Goal: Task Accomplishment & Management: Complete application form

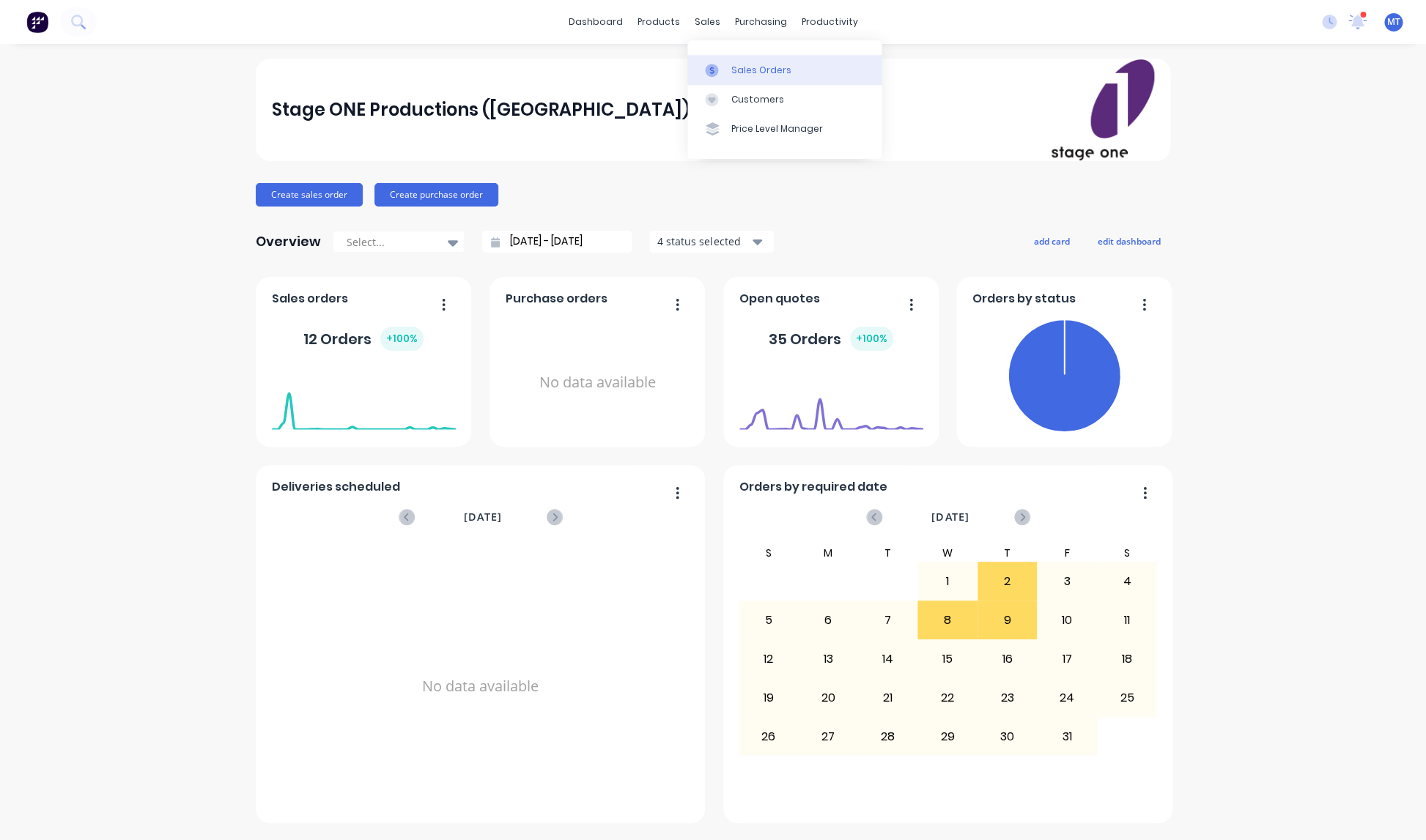
click at [749, 69] on div "Sales Orders" at bounding box center [761, 70] width 60 height 13
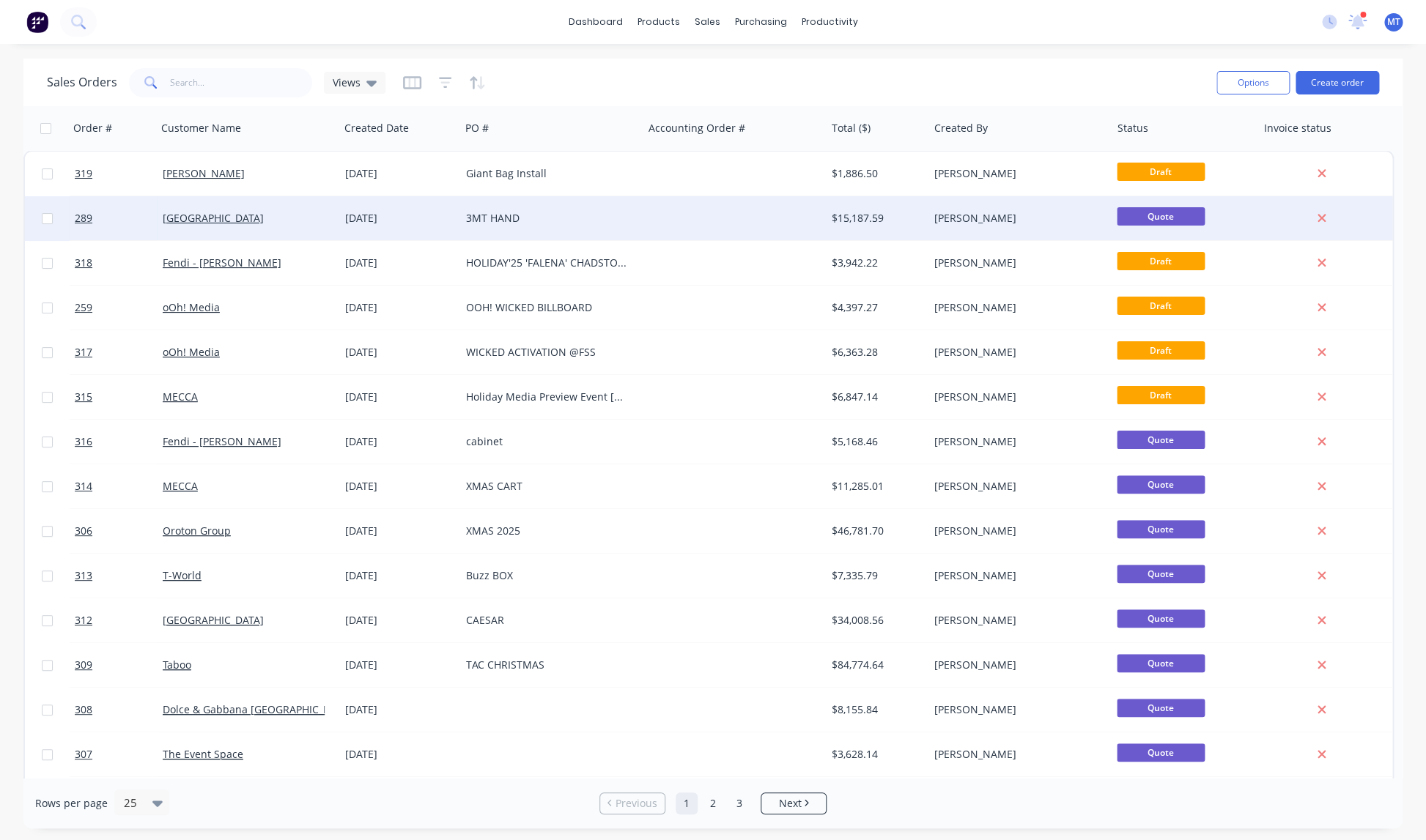
click at [1241, 230] on div "Quote" at bounding box center [1183, 218] width 146 height 44
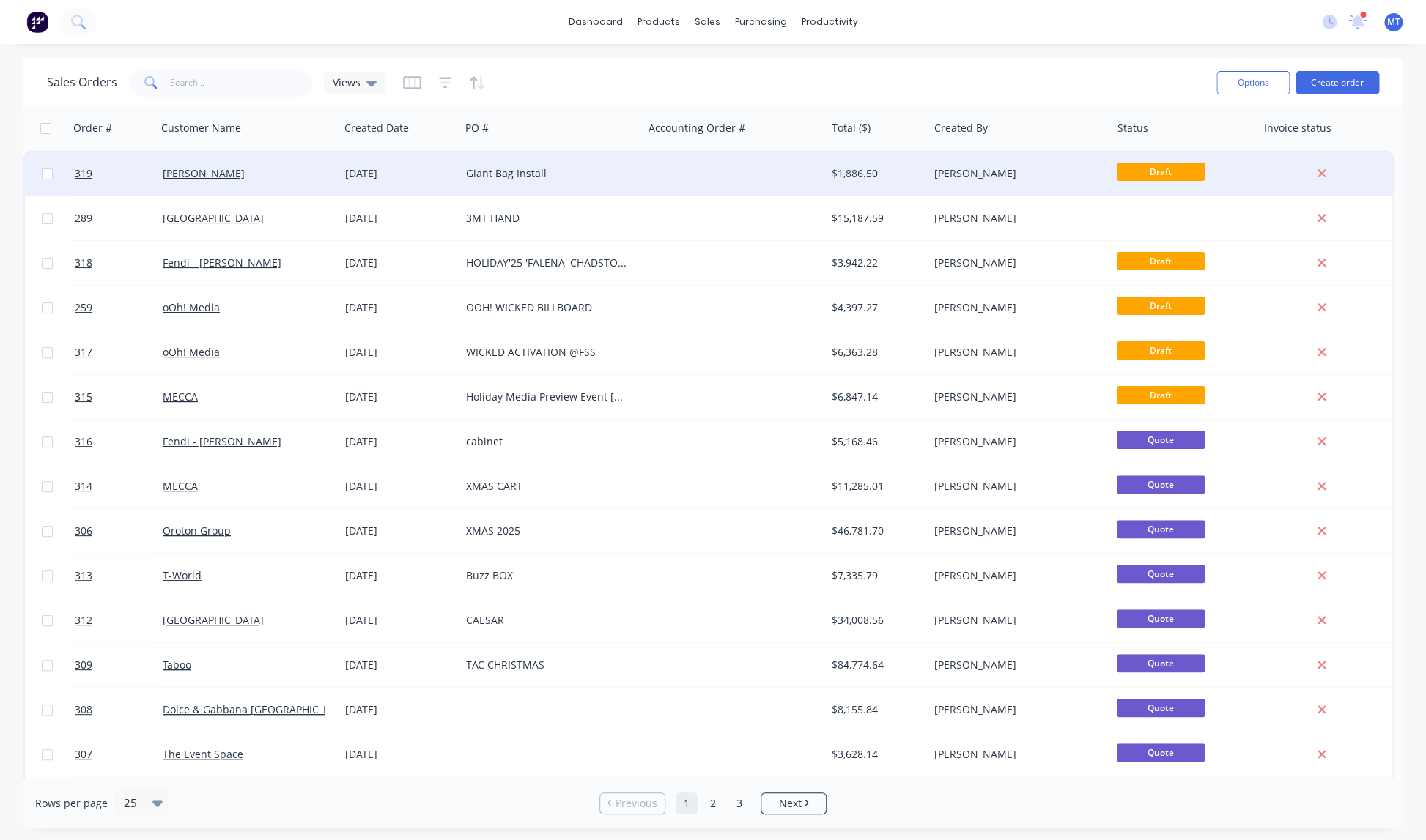
click at [703, 165] on div at bounding box center [734, 173] width 183 height 44
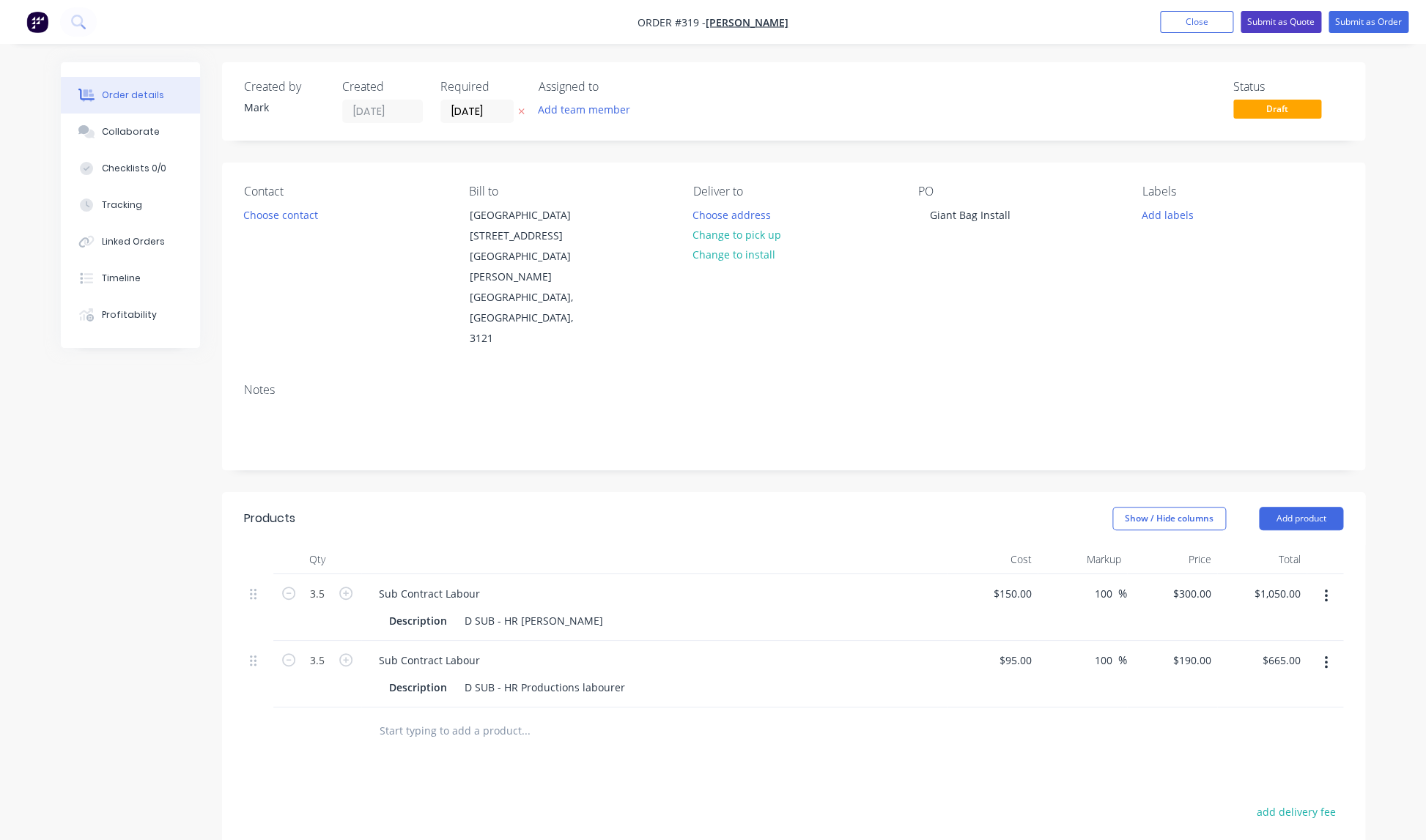
click at [1290, 21] on button "Submit as Quote" at bounding box center [1280, 22] width 81 height 22
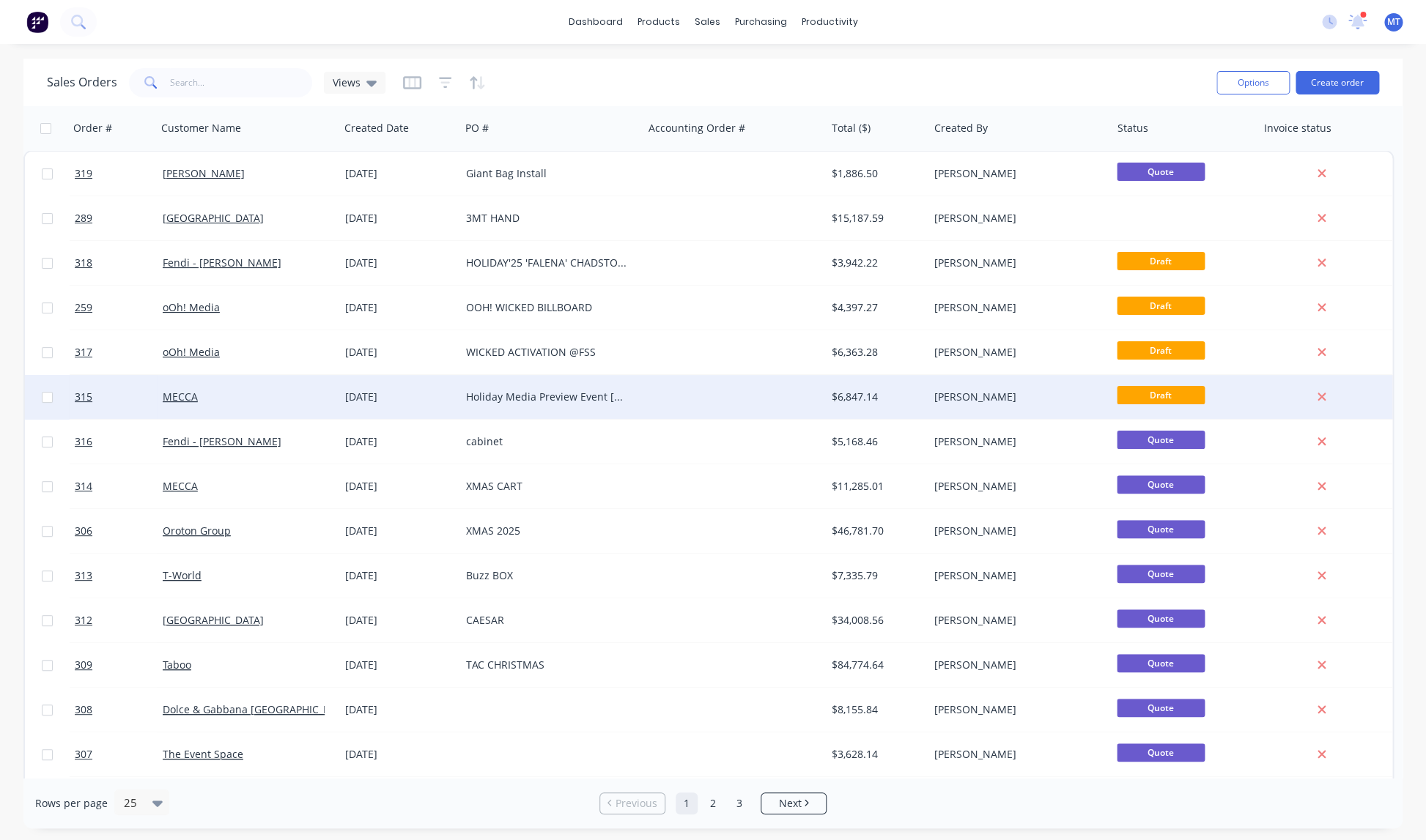
click at [762, 397] on div at bounding box center [734, 397] width 183 height 44
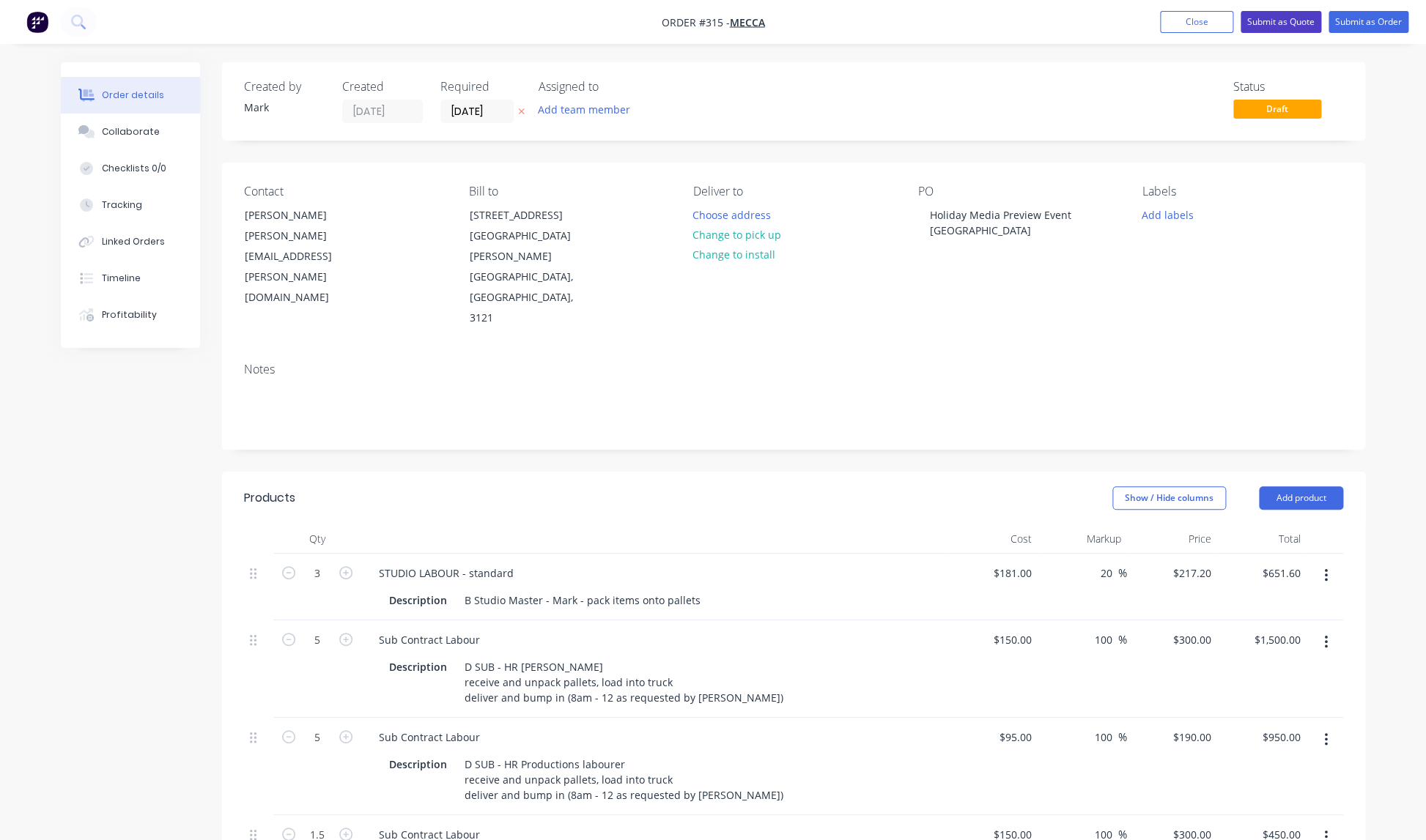
click at [1274, 21] on button "Submit as Quote" at bounding box center [1280, 22] width 81 height 22
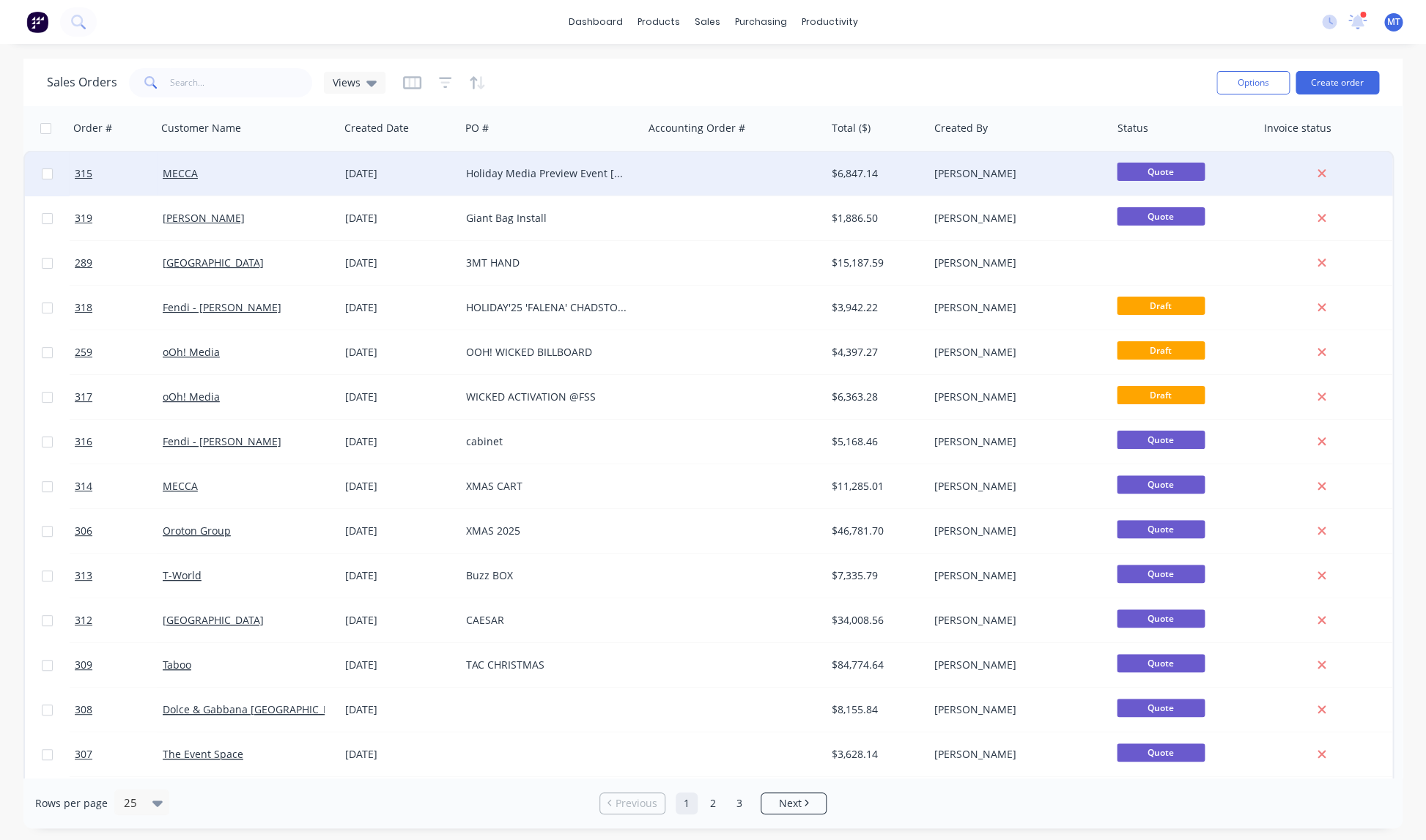
click at [565, 173] on div "Holiday Media Preview Event [GEOGRAPHIC_DATA]" at bounding box center [548, 173] width 163 height 15
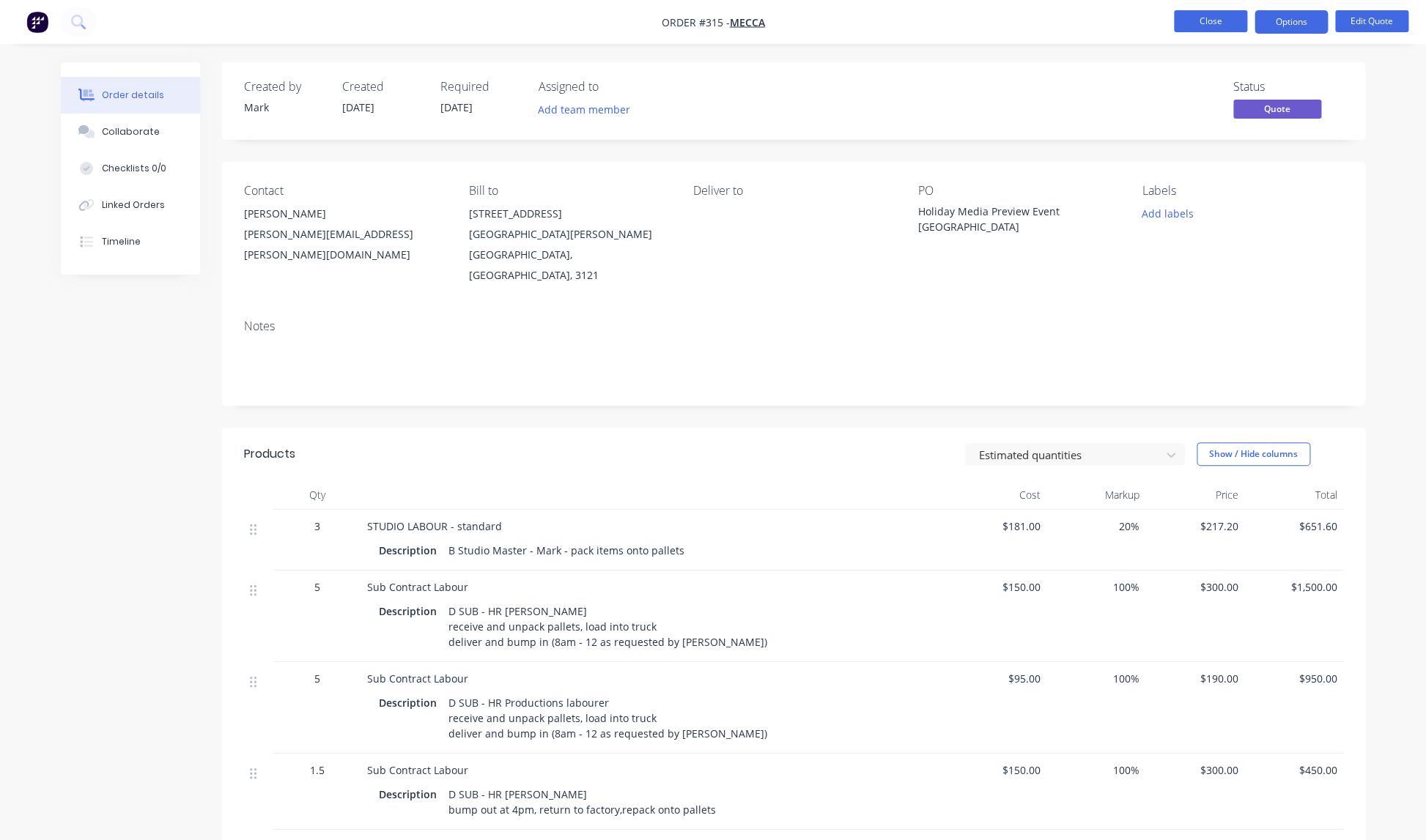
click at [1206, 21] on button "Close" at bounding box center [1210, 21] width 74 height 22
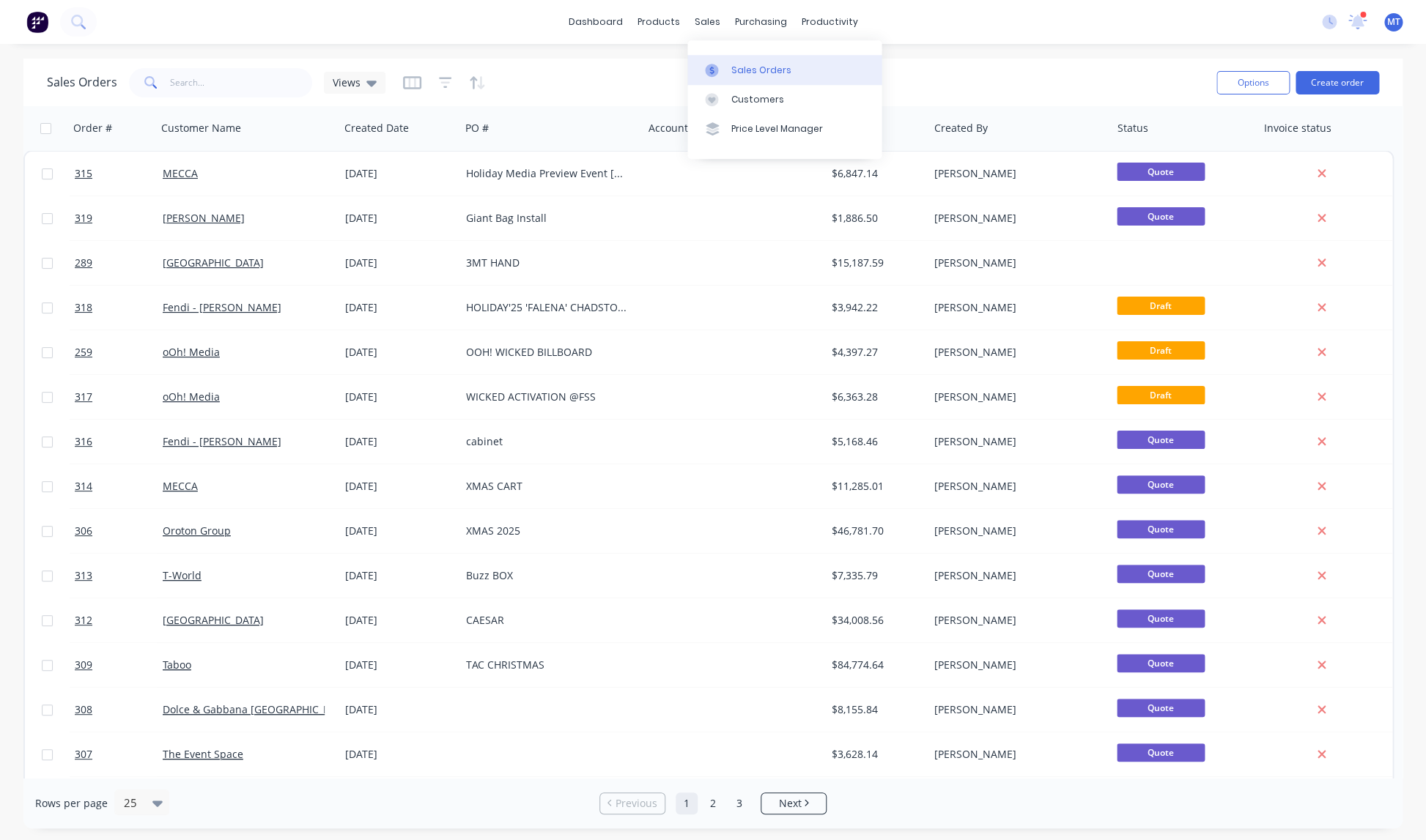
click at [742, 69] on div "Sales Orders" at bounding box center [761, 70] width 60 height 13
click at [1346, 82] on button "Create order" at bounding box center [1338, 82] width 83 height 23
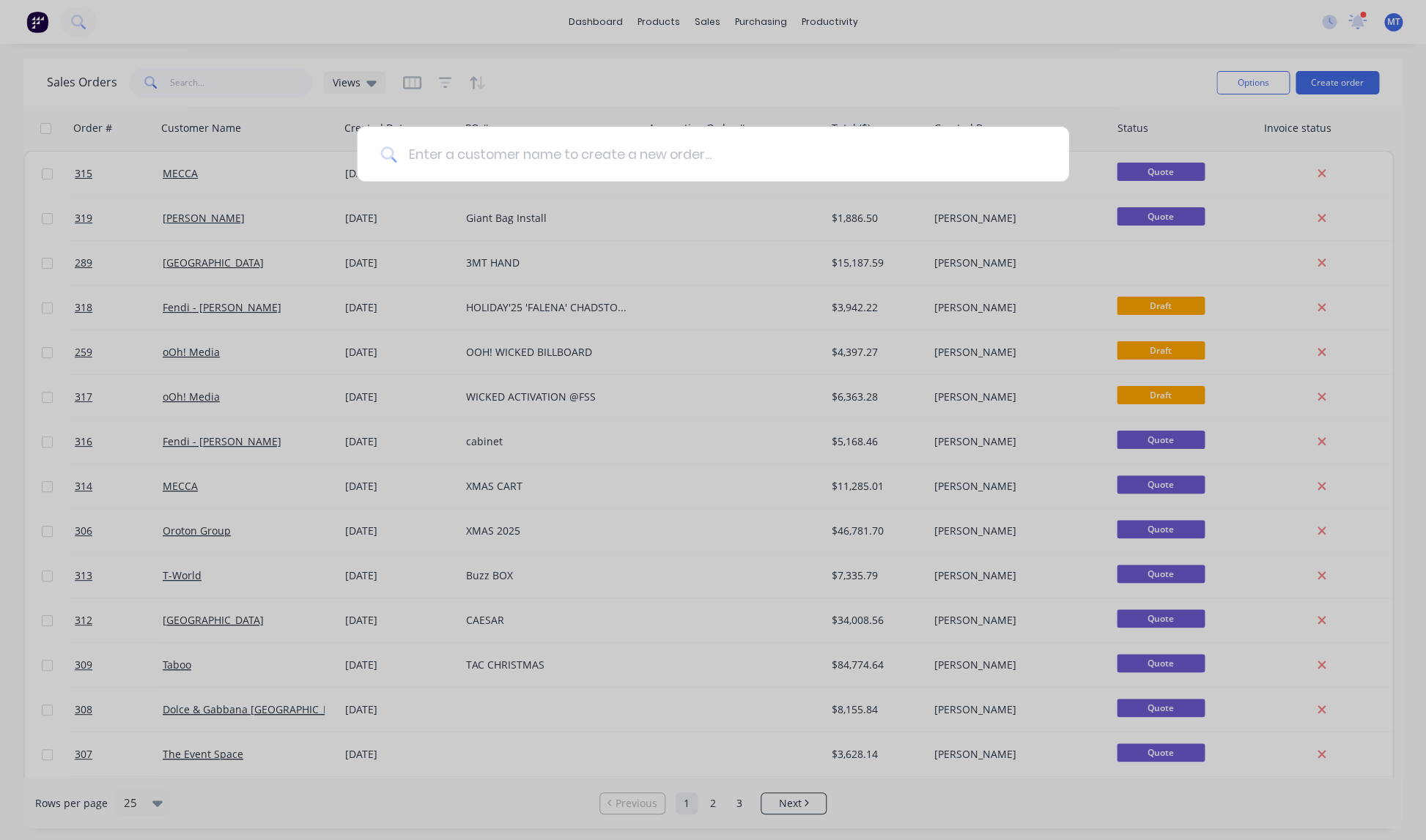
click at [608, 164] on input at bounding box center [721, 153] width 649 height 55
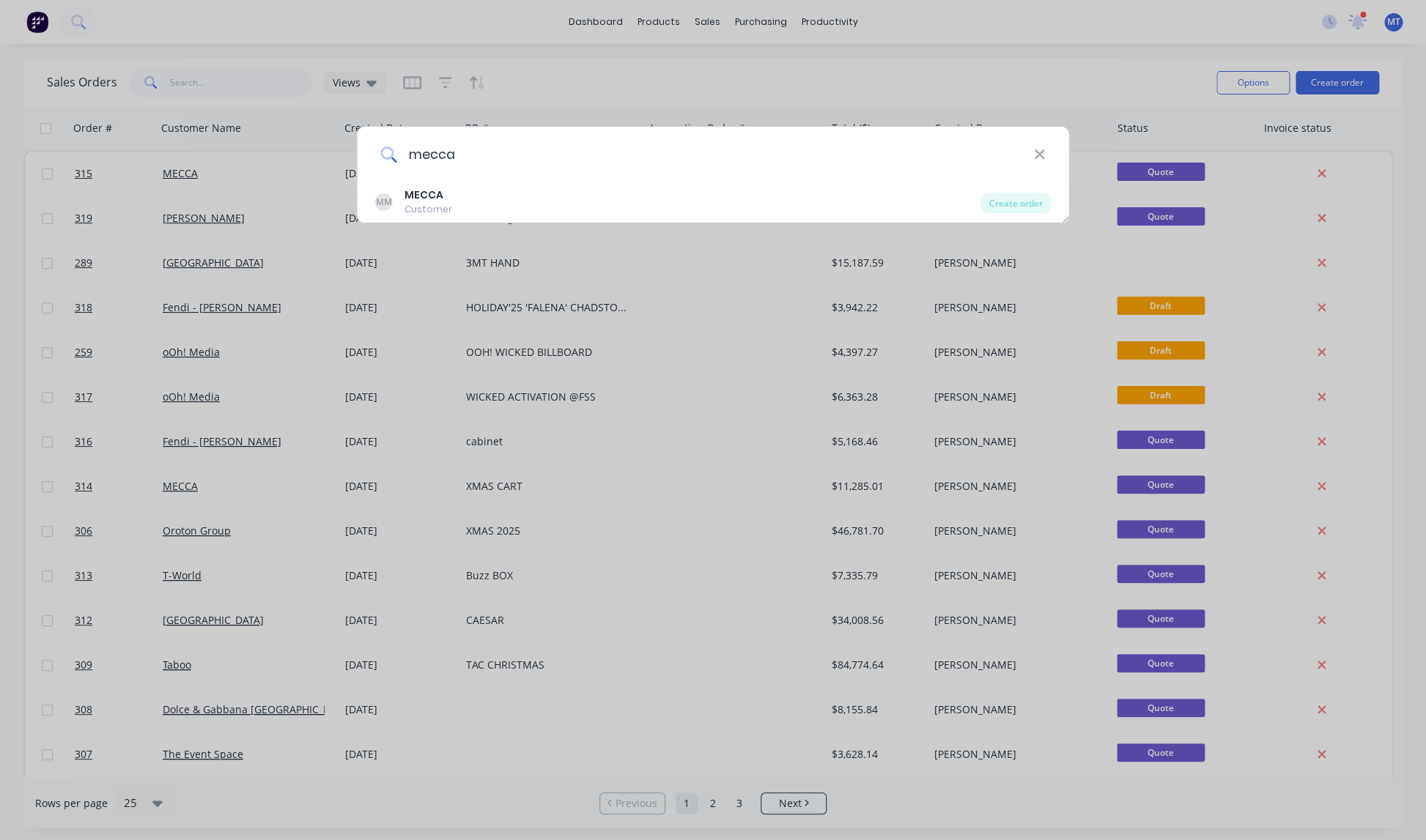
type input "mecca"
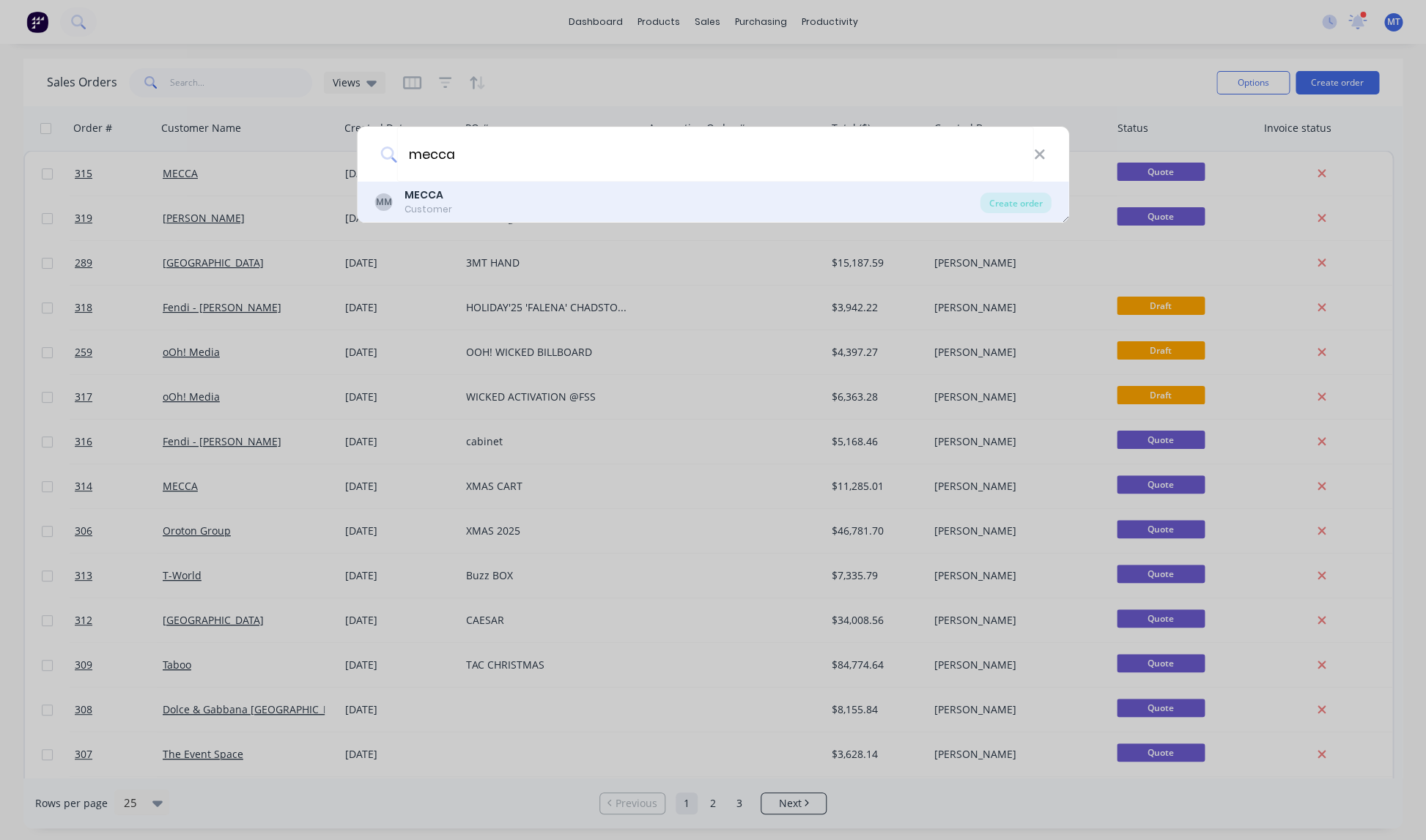
click at [435, 192] on b "MECCA" at bounding box center [424, 195] width 39 height 15
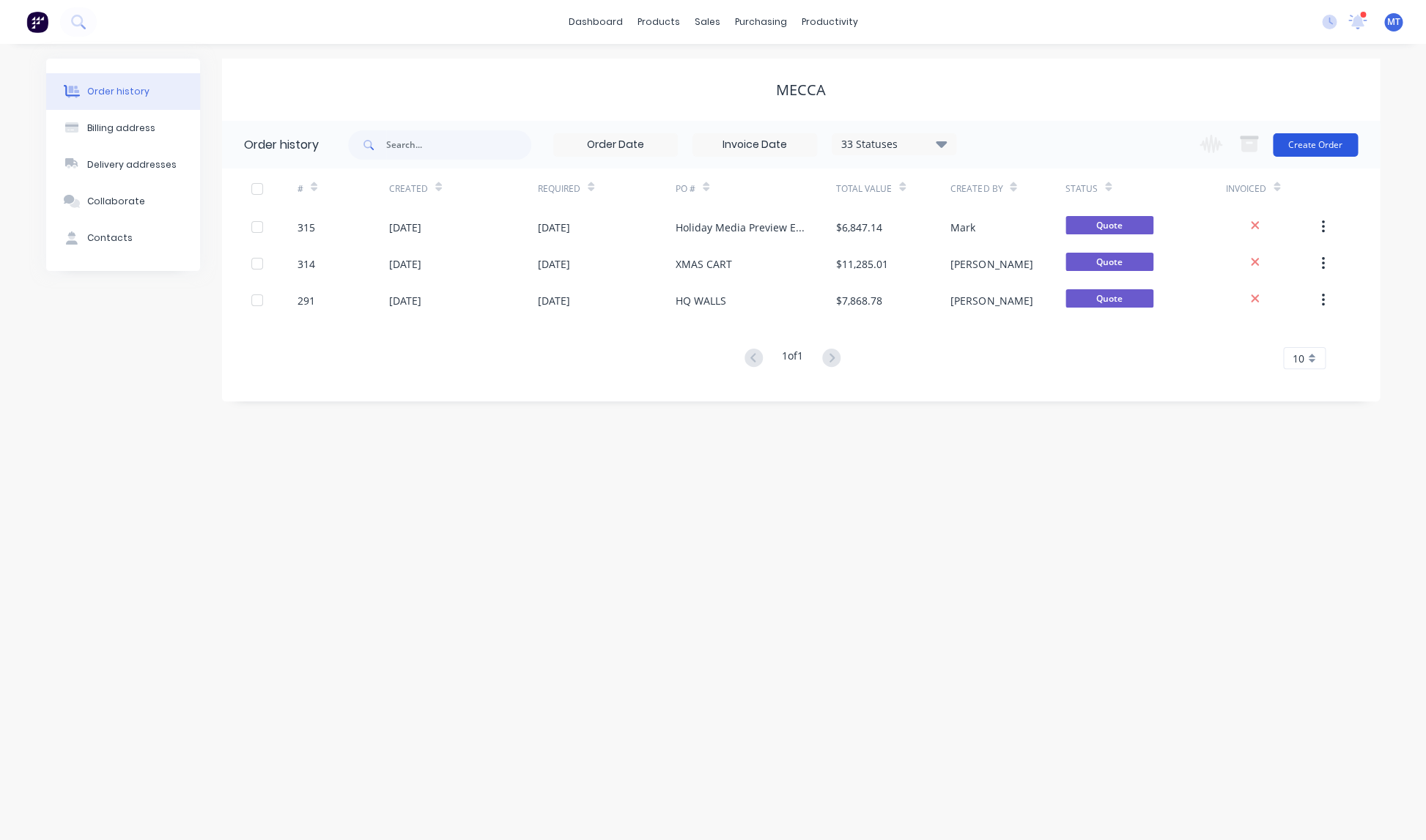
click at [1319, 142] on button "Create Order" at bounding box center [1315, 145] width 85 height 23
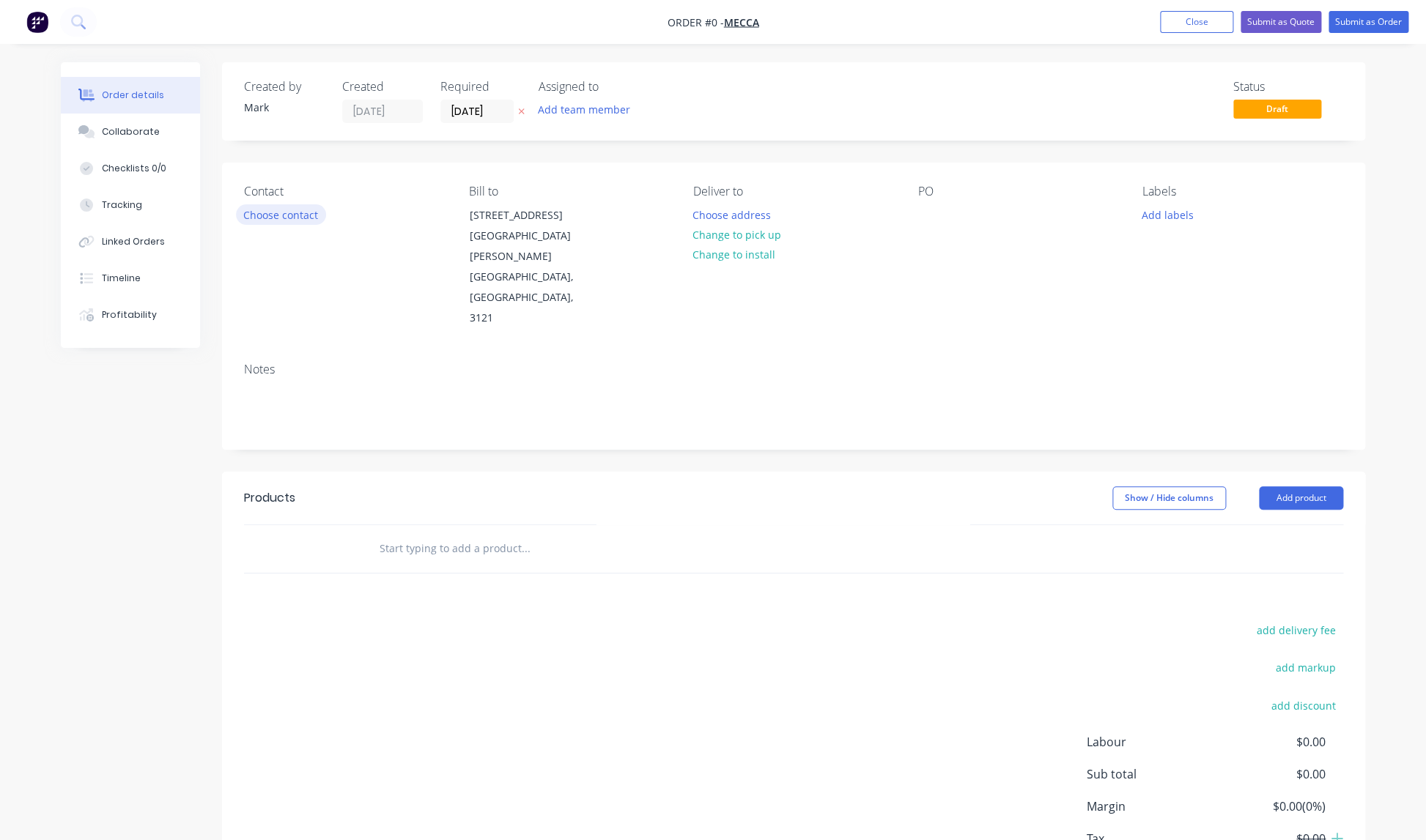
click at [298, 215] on button "Choose contact" at bounding box center [281, 214] width 90 height 20
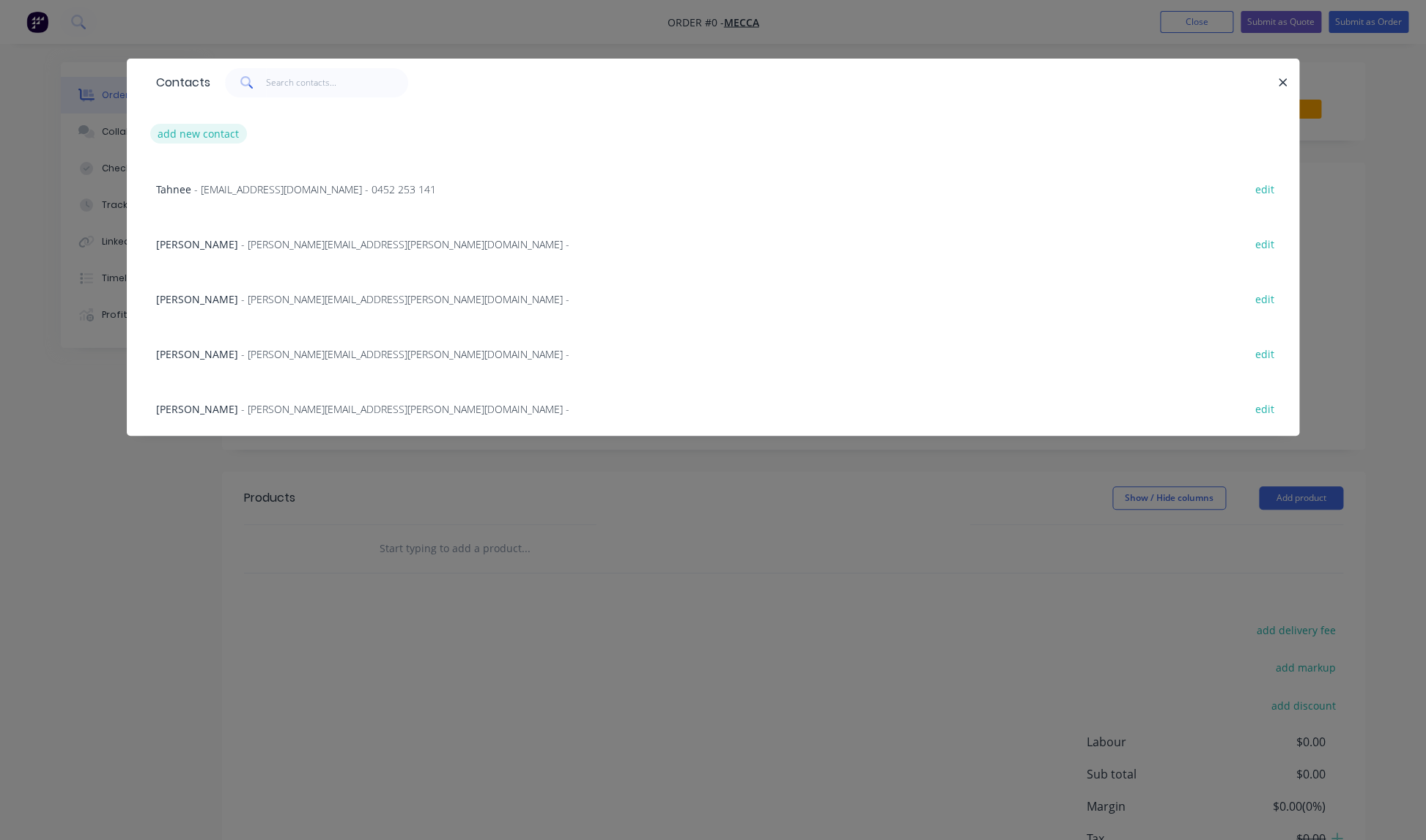
click at [223, 133] on button "add new contact" at bounding box center [198, 133] width 97 height 20
select select "AU"
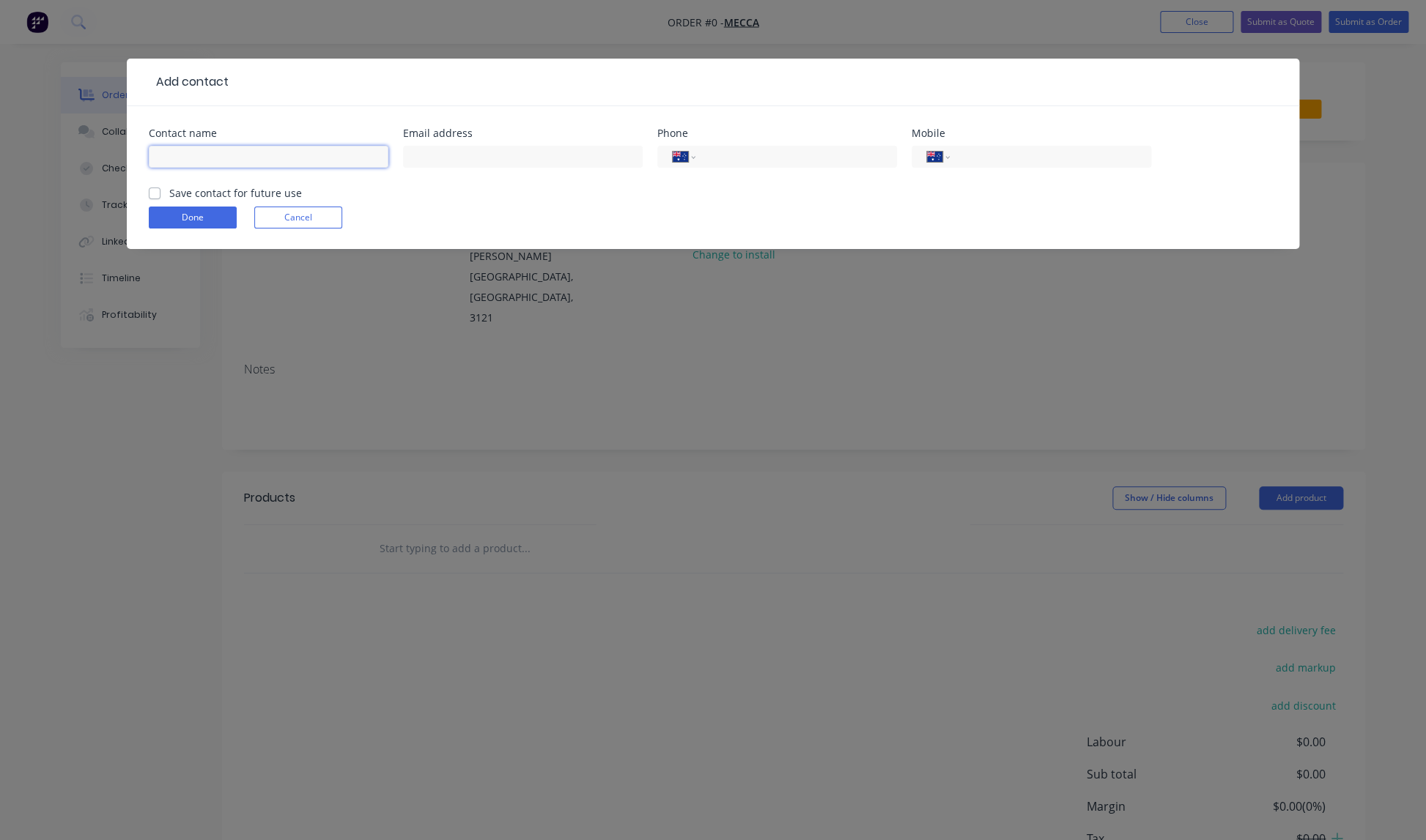
click at [233, 160] on input "text" at bounding box center [269, 156] width 240 height 22
type input "Ebony West"
click at [459, 150] on input "text" at bounding box center [522, 156] width 240 height 22
type input "[EMAIL_ADDRESS][DOMAIN_NAME]"
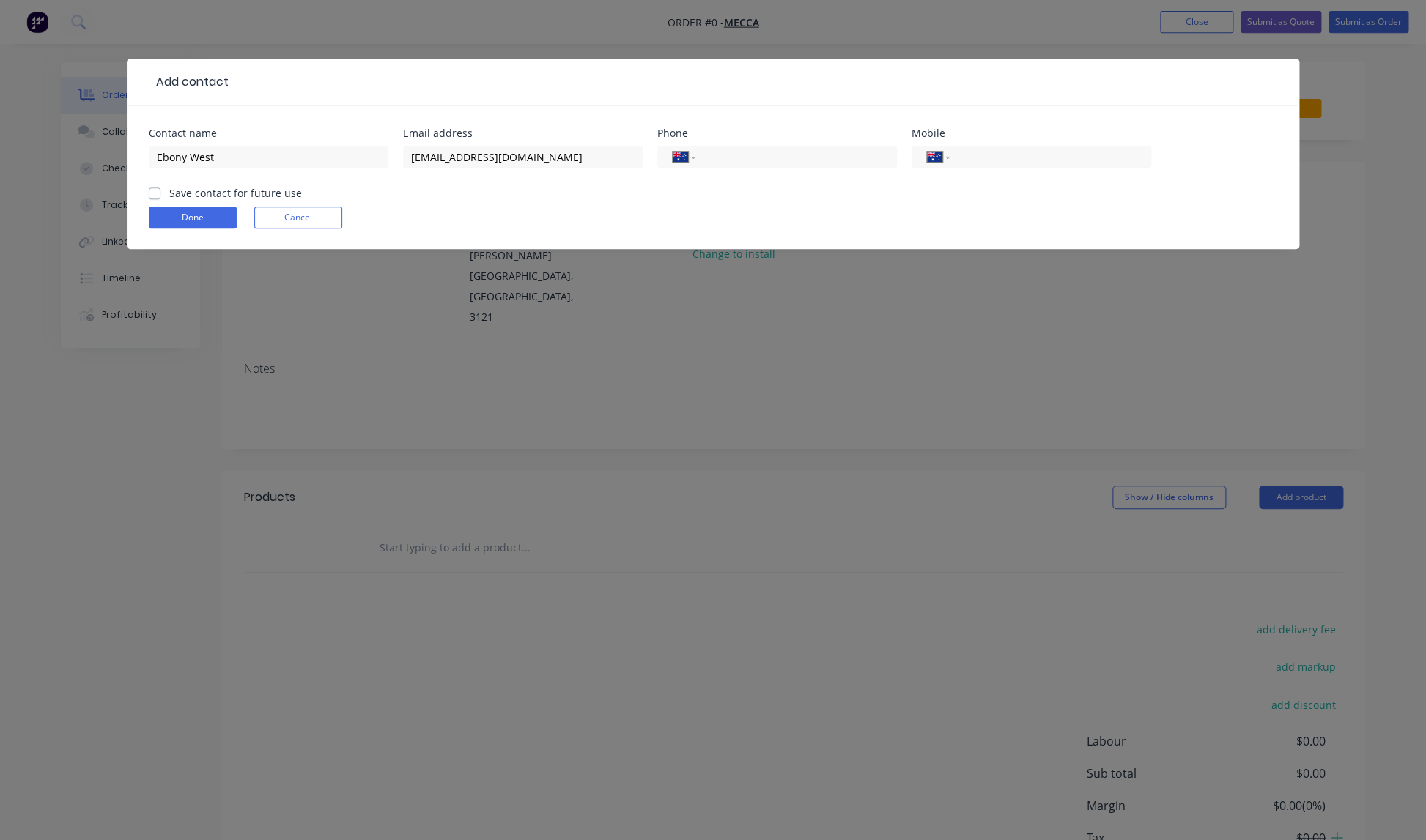
click at [169, 194] on label "Save contact for future use" at bounding box center [235, 193] width 133 height 16
click at [153, 194] on input "Save contact for future use" at bounding box center [155, 192] width 12 height 14
checkbox input "true"
click at [208, 223] on button "Done" at bounding box center [193, 217] width 88 height 22
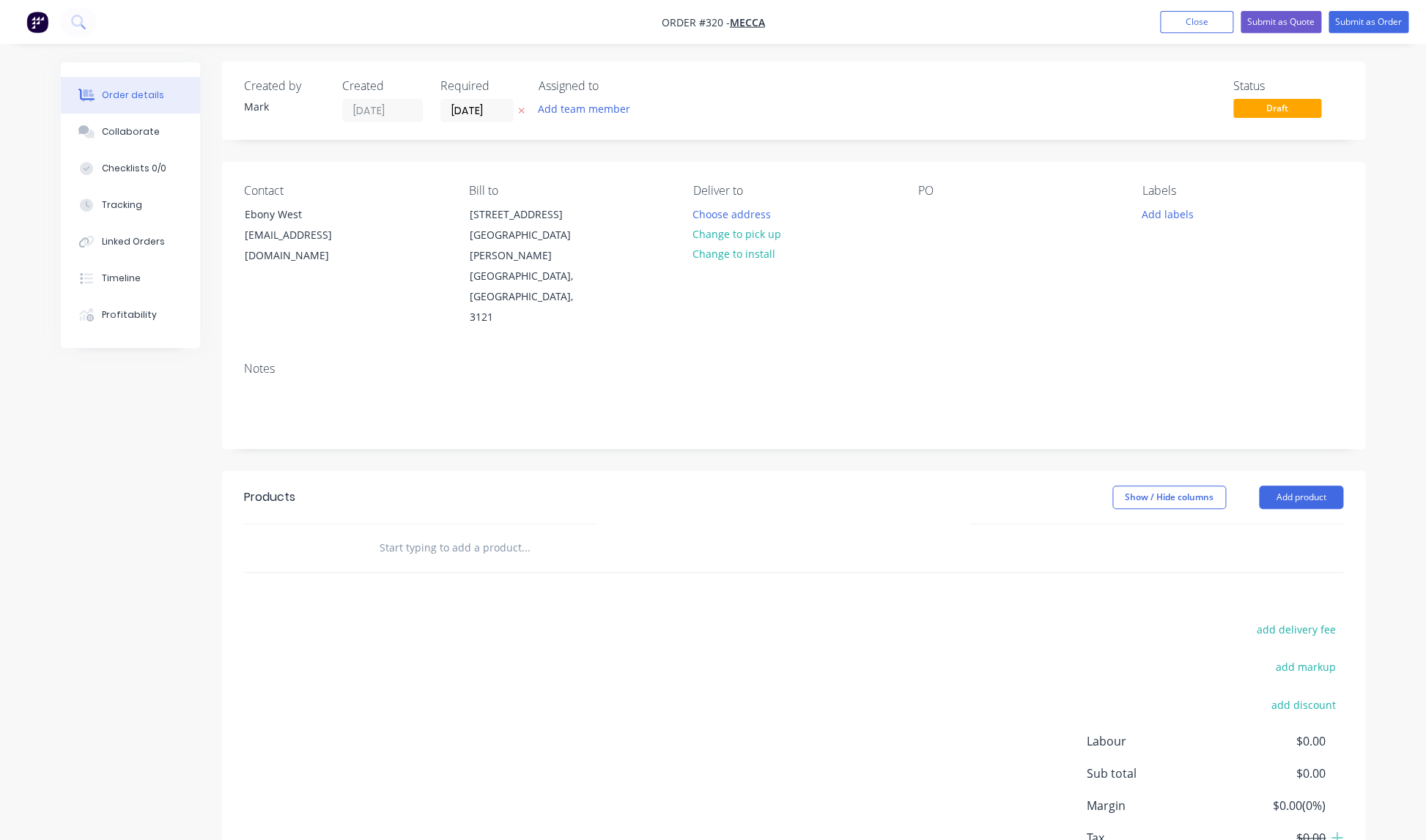
click at [908, 213] on div "Contact [GEOGRAPHIC_DATA][EMAIL_ADDRESS][DOMAIN_NAME] Bill to [STREET_ADDRESS][…" at bounding box center [794, 255] width 1144 height 188
click at [925, 218] on div at bounding box center [929, 214] width 23 height 22
click at [389, 486] on div "Products" at bounding box center [361, 497] width 234 height 23
click at [387, 486] on div "Products" at bounding box center [361, 497] width 234 height 23
click at [329, 486] on div "Products" at bounding box center [361, 497] width 234 height 23
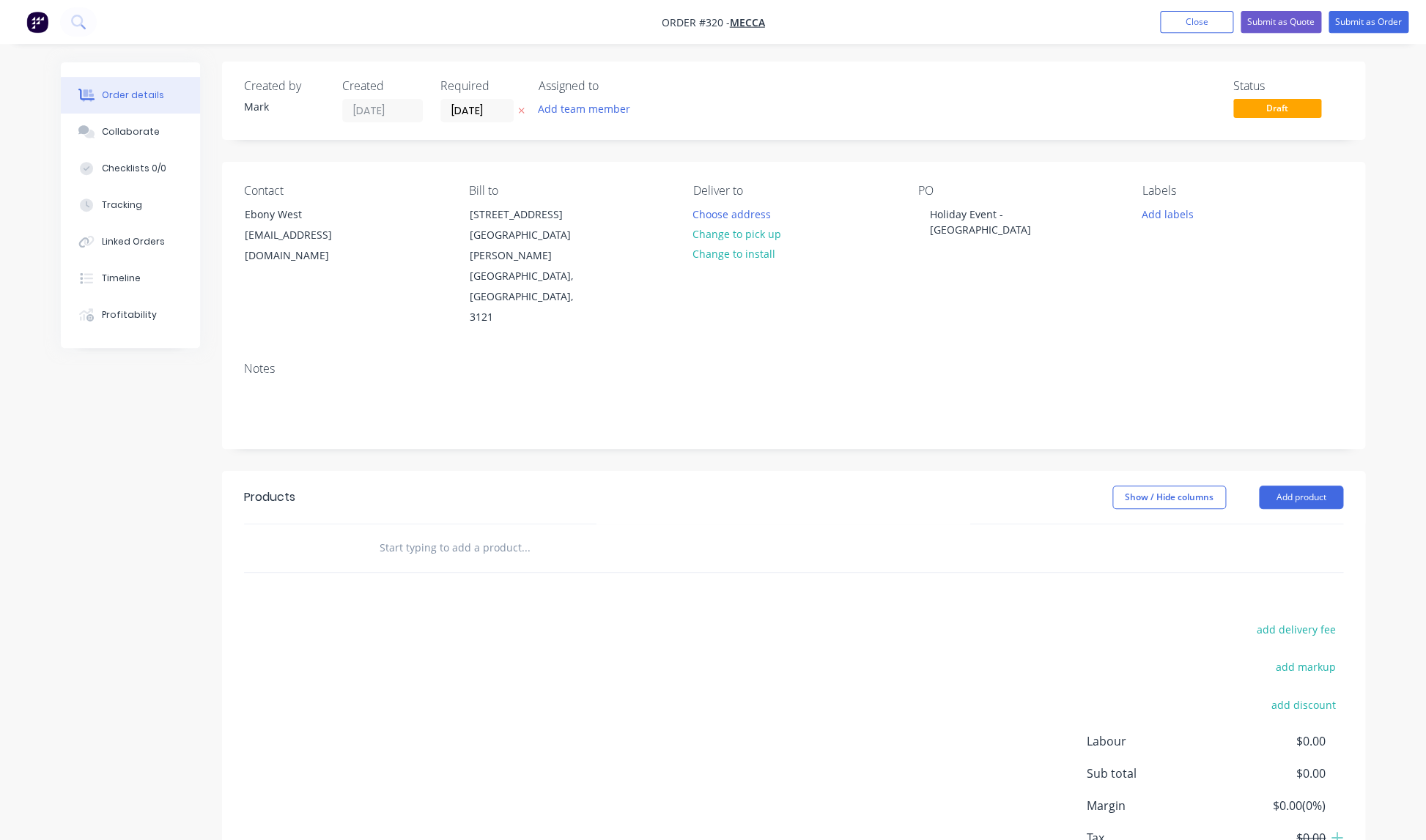
click at [397, 486] on div "Products" at bounding box center [361, 497] width 234 height 23
click at [440, 533] on input "text" at bounding box center [525, 548] width 293 height 29
click at [1213, 21] on button "Close" at bounding box center [1196, 22] width 74 height 22
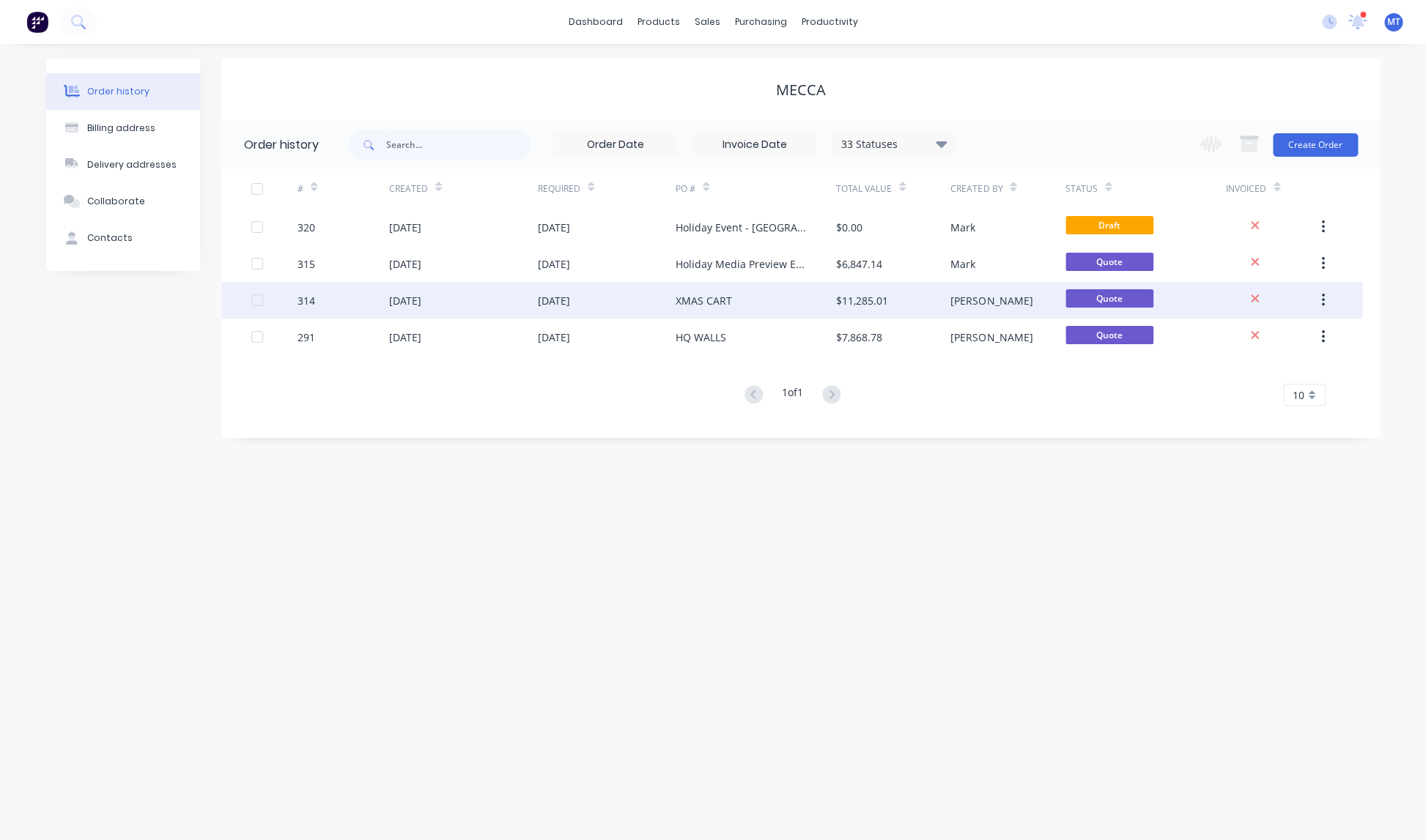
click at [707, 300] on div "XMAS CART" at bounding box center [703, 300] width 56 height 16
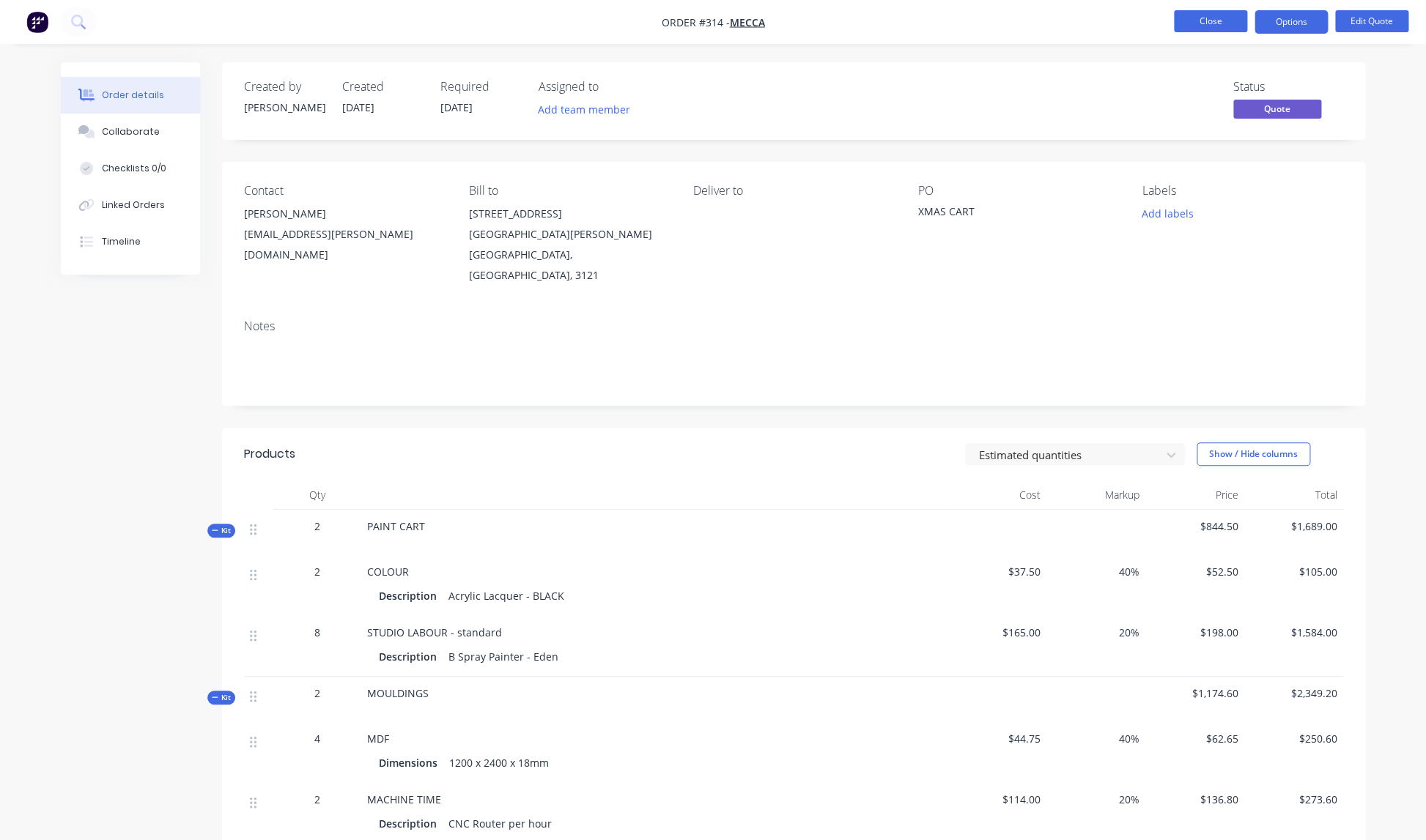
click at [1196, 22] on button "Close" at bounding box center [1210, 21] width 74 height 22
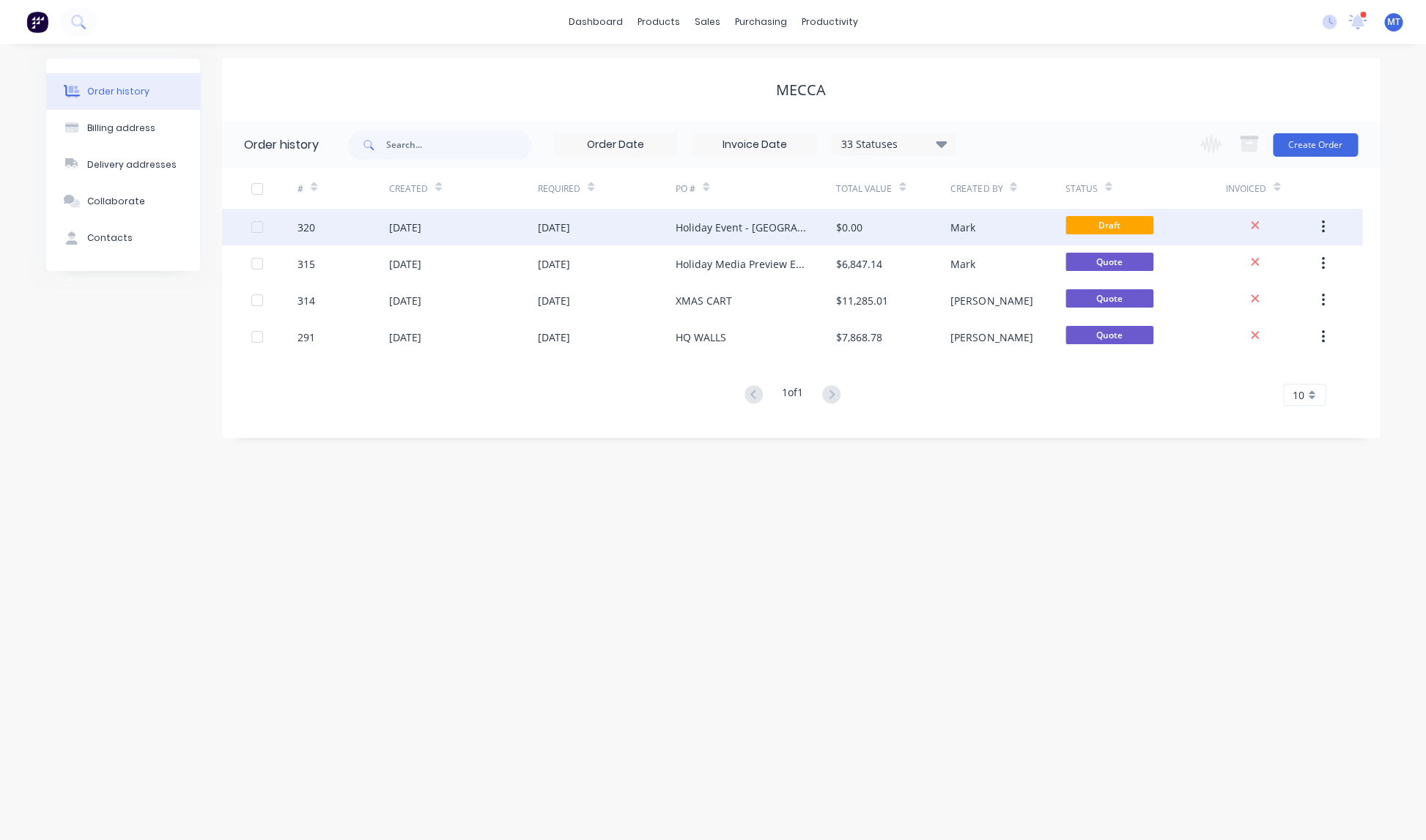
click at [601, 225] on div "[DATE]" at bounding box center [606, 227] width 138 height 36
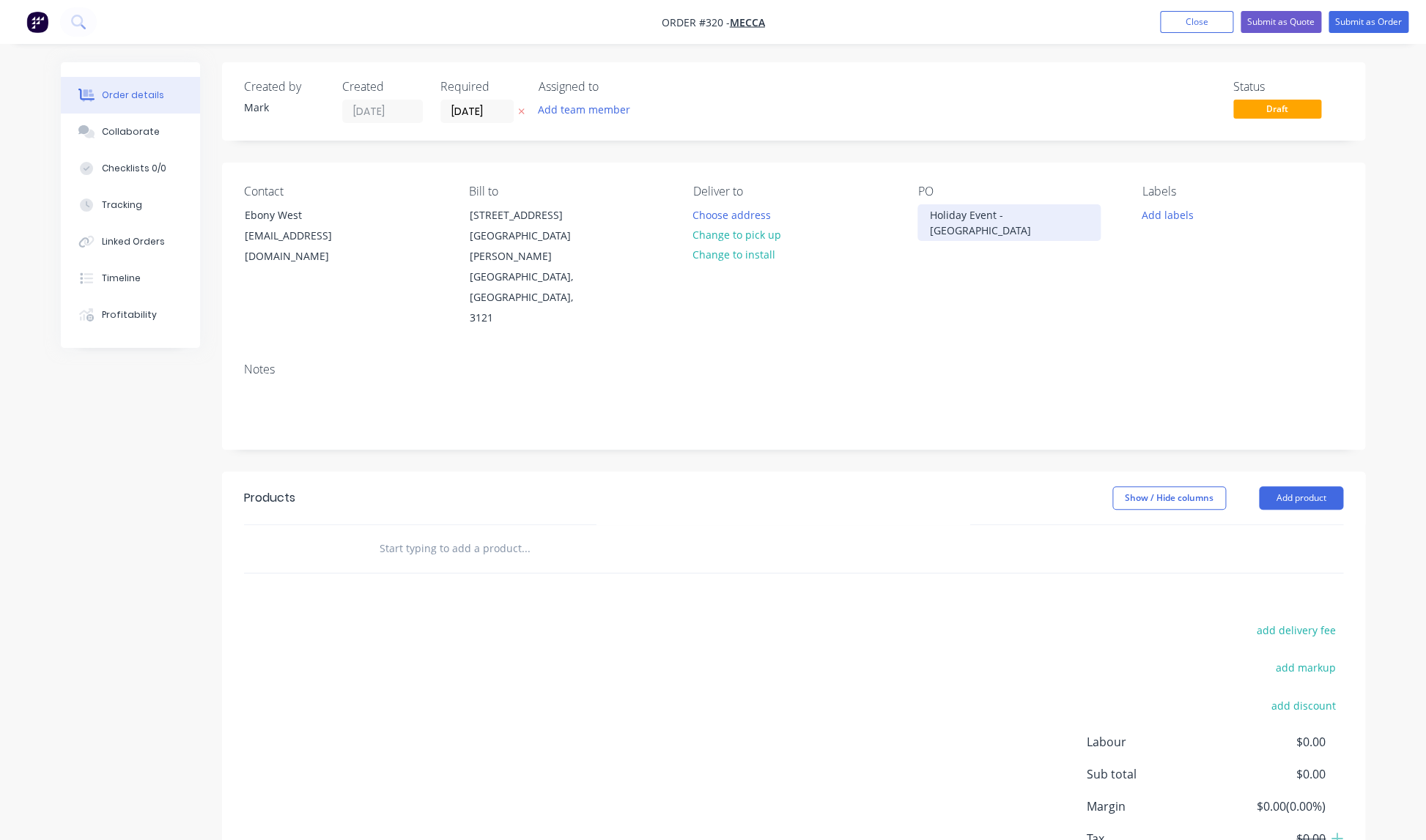
click at [1048, 216] on div "Holiday Event - [GEOGRAPHIC_DATA]" at bounding box center [1008, 223] width 183 height 36
click at [1297, 487] on button "Add product" at bounding box center [1300, 498] width 84 height 23
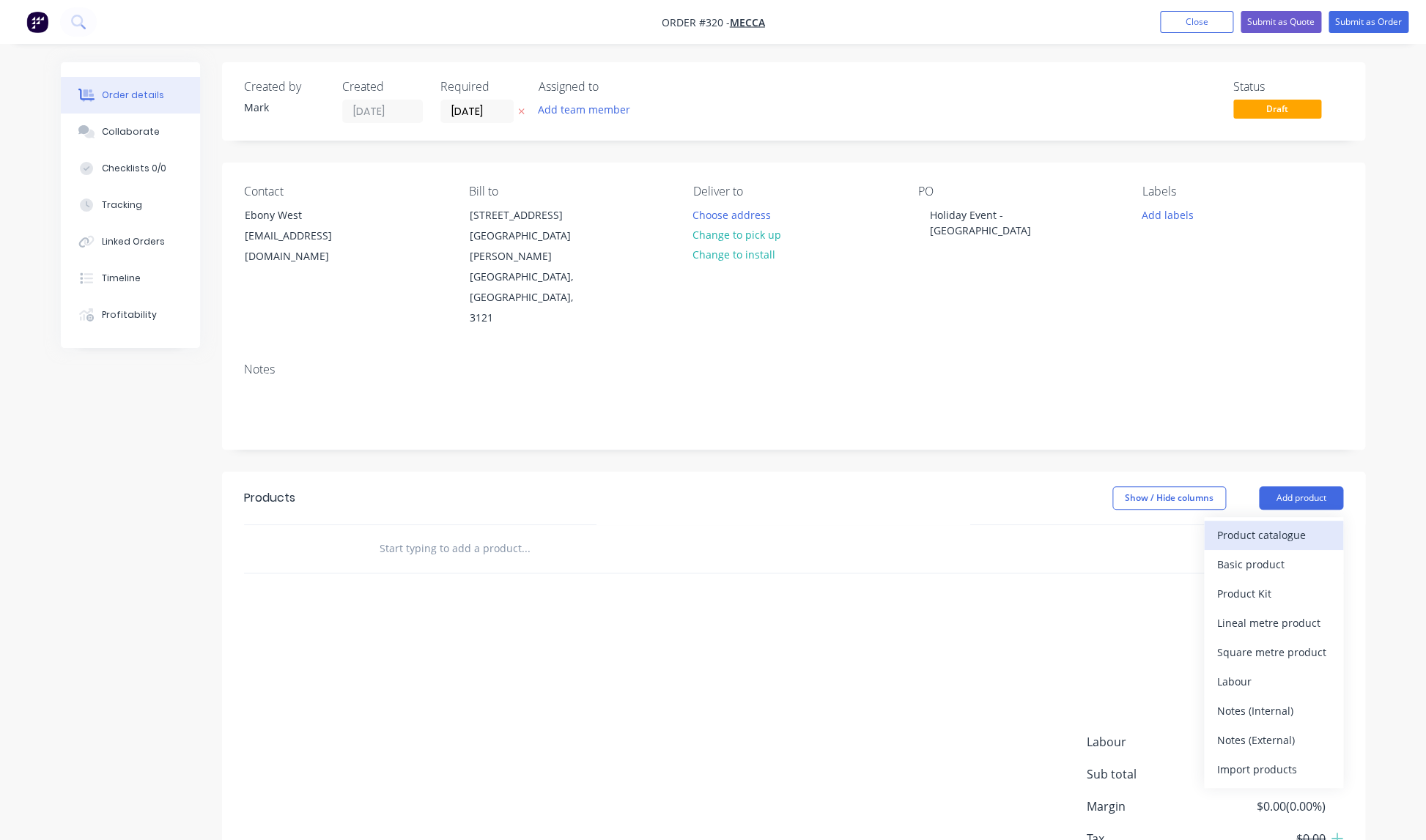
click at [1247, 525] on div "Product catalogue" at bounding box center [1274, 535] width 113 height 22
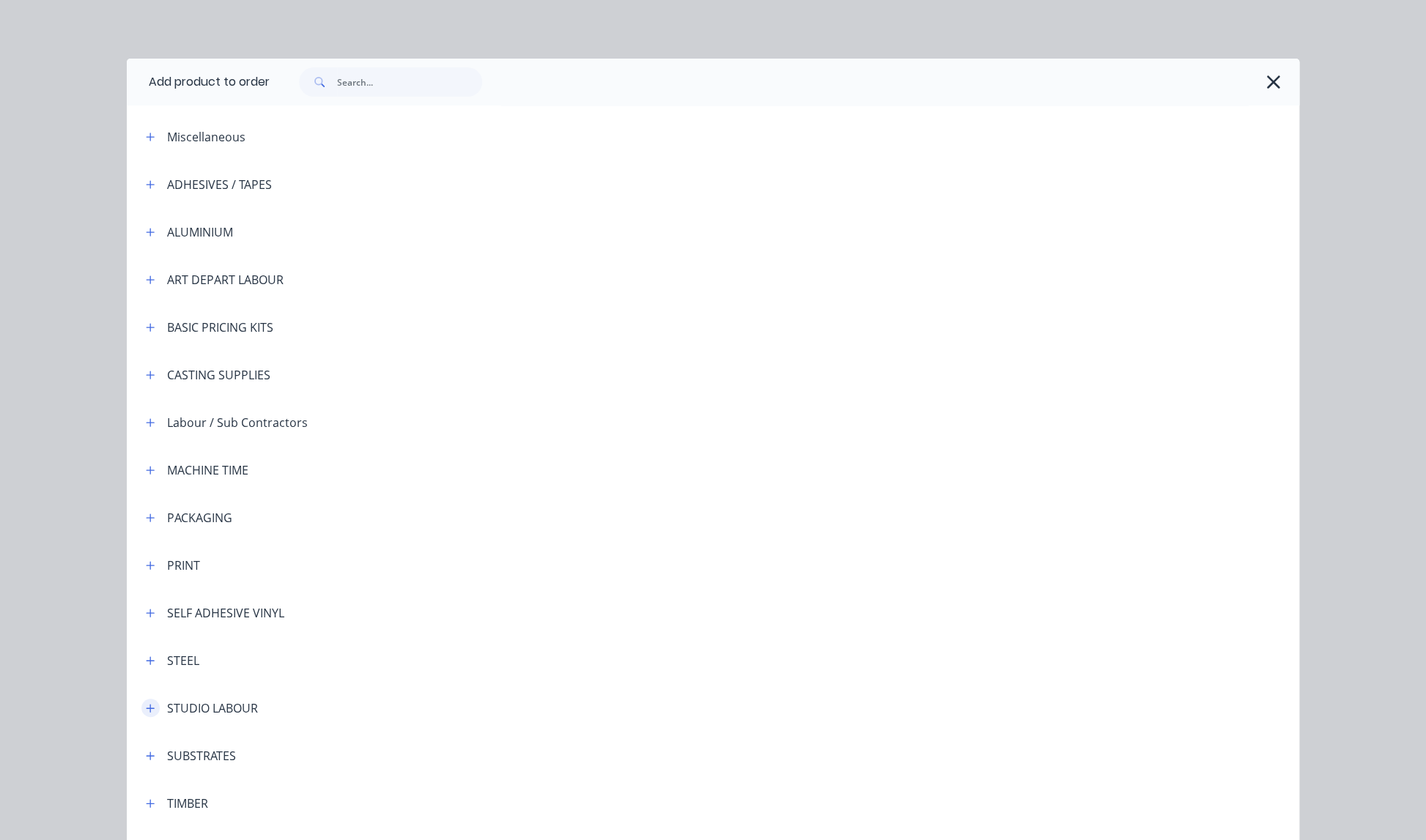
click at [152, 710] on icon "button" at bounding box center [150, 708] width 9 height 10
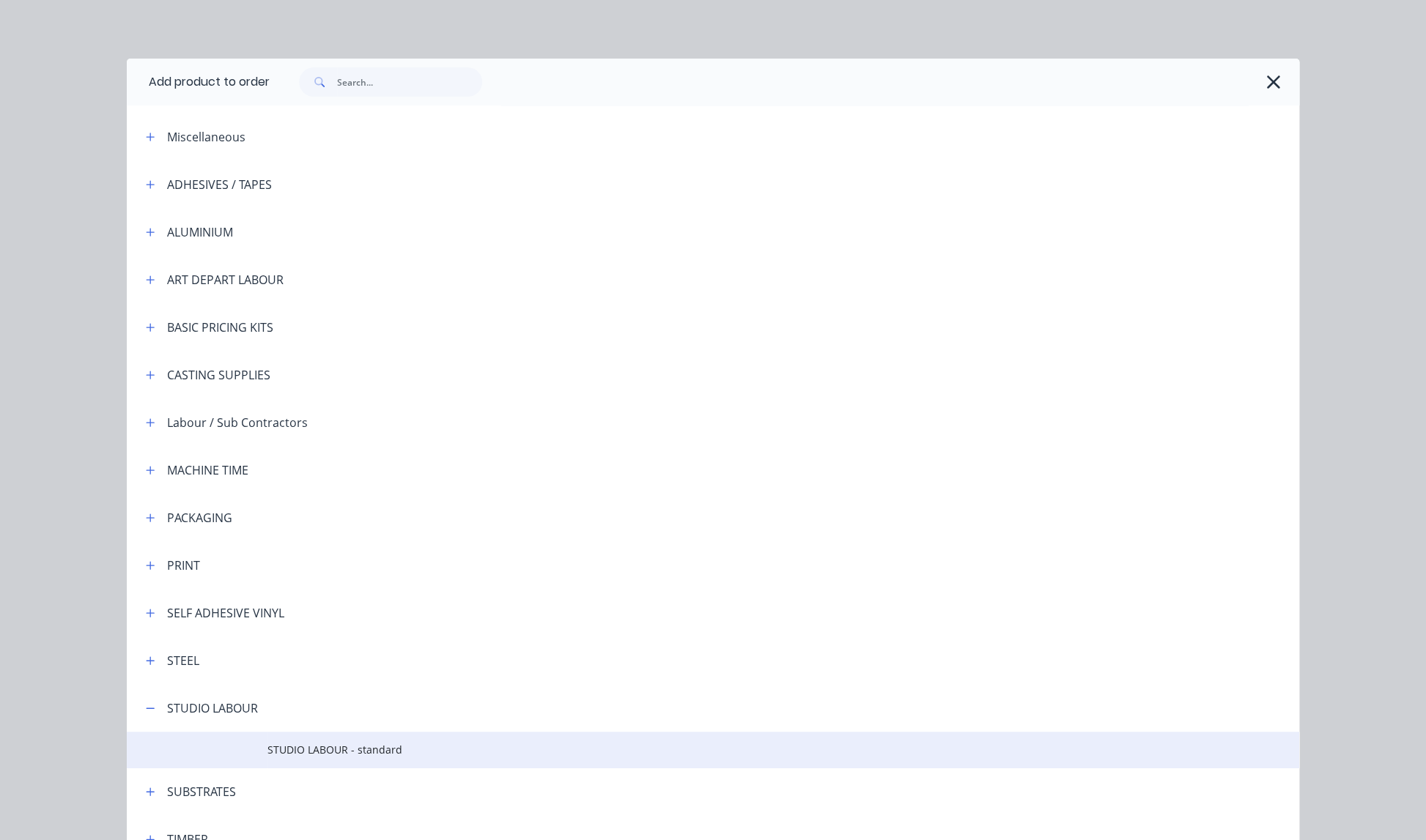
click at [322, 755] on span "STUDIO LABOUR - standard" at bounding box center [680, 750] width 825 height 16
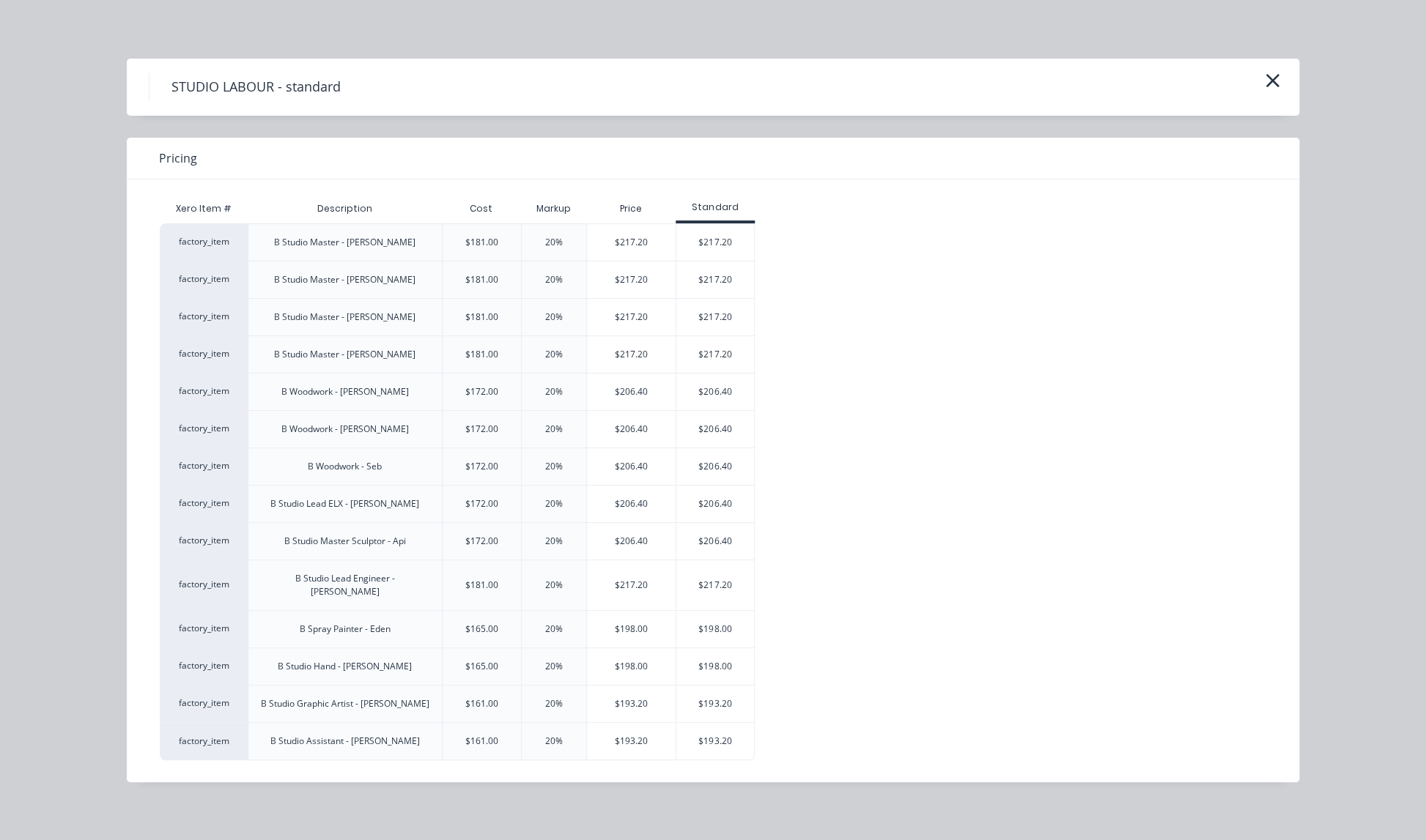
click at [718, 353] on div "$217.20" at bounding box center [716, 354] width 79 height 36
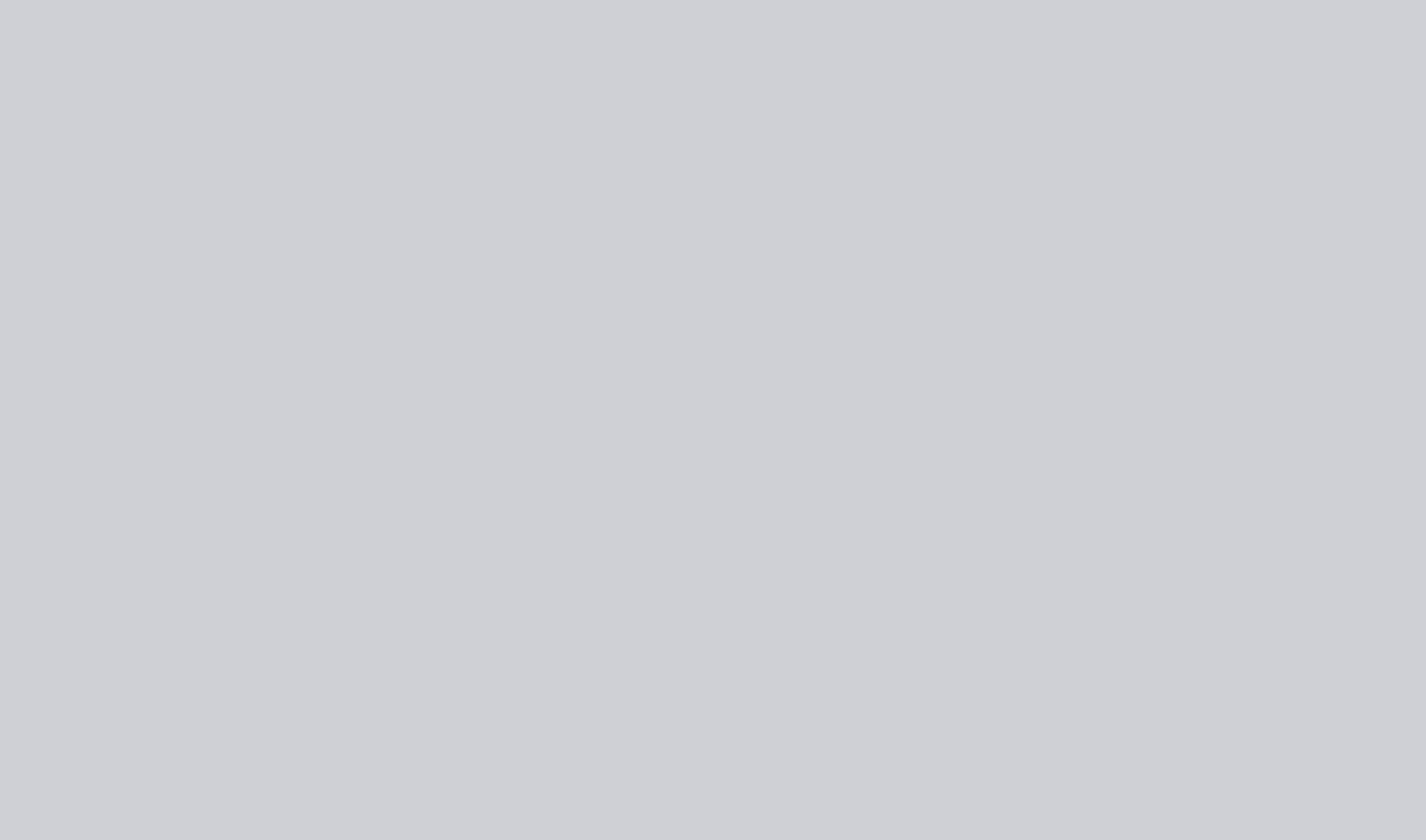
type input "$181.00"
type input "20"
type input "$217.20"
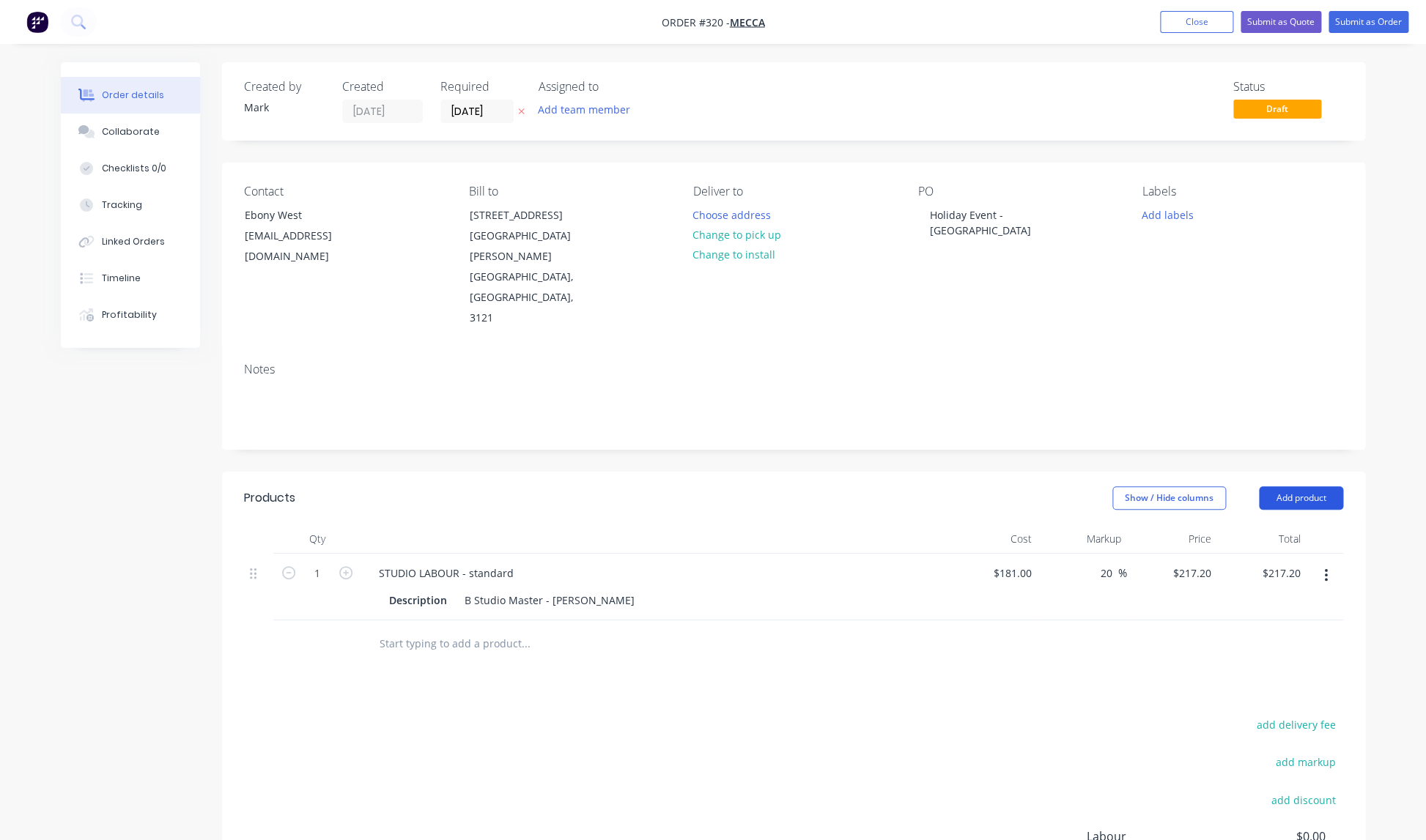
click at [1306, 487] on button "Add product" at bounding box center [1300, 498] width 84 height 23
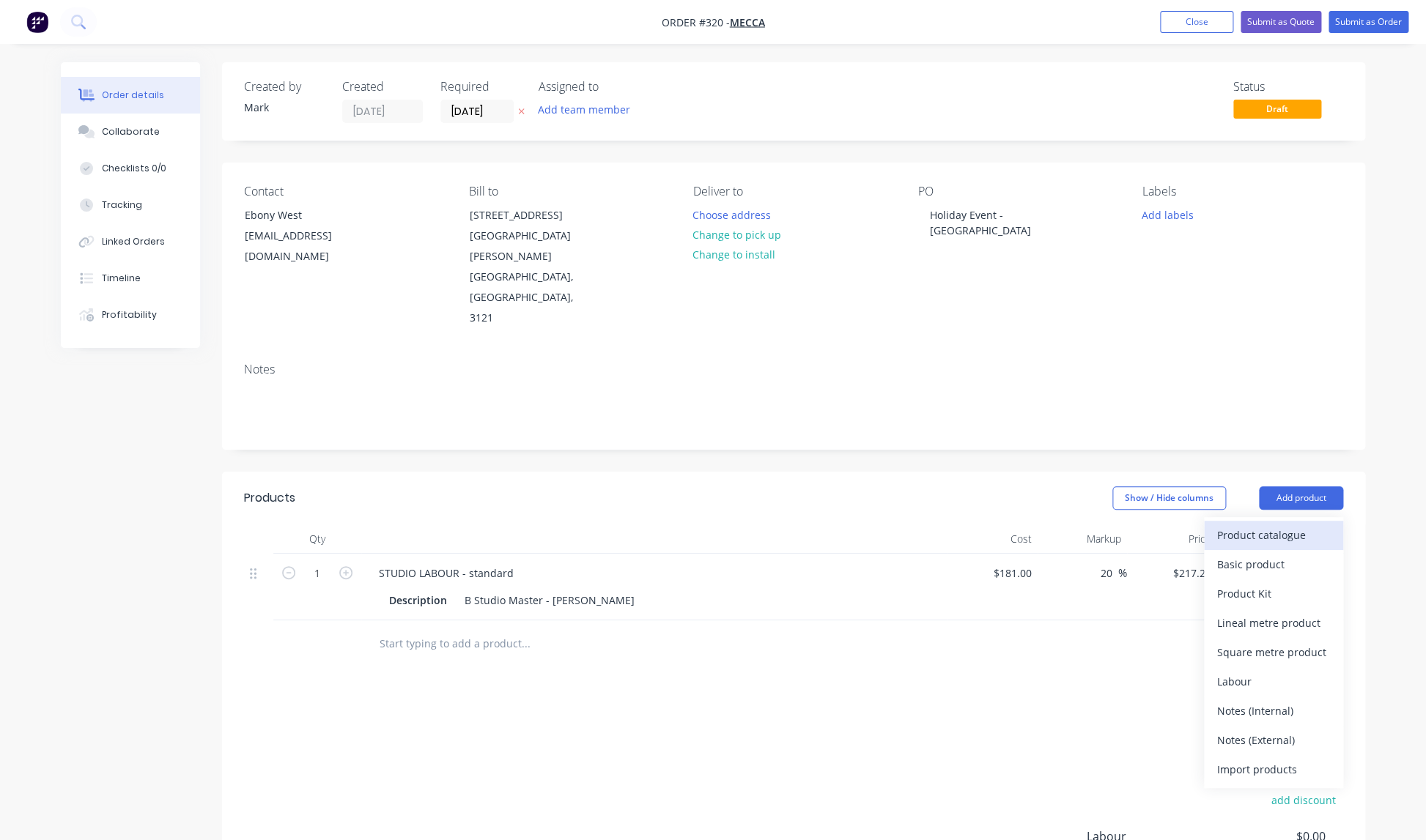
click at [1249, 525] on div "Product catalogue" at bounding box center [1274, 535] width 113 height 22
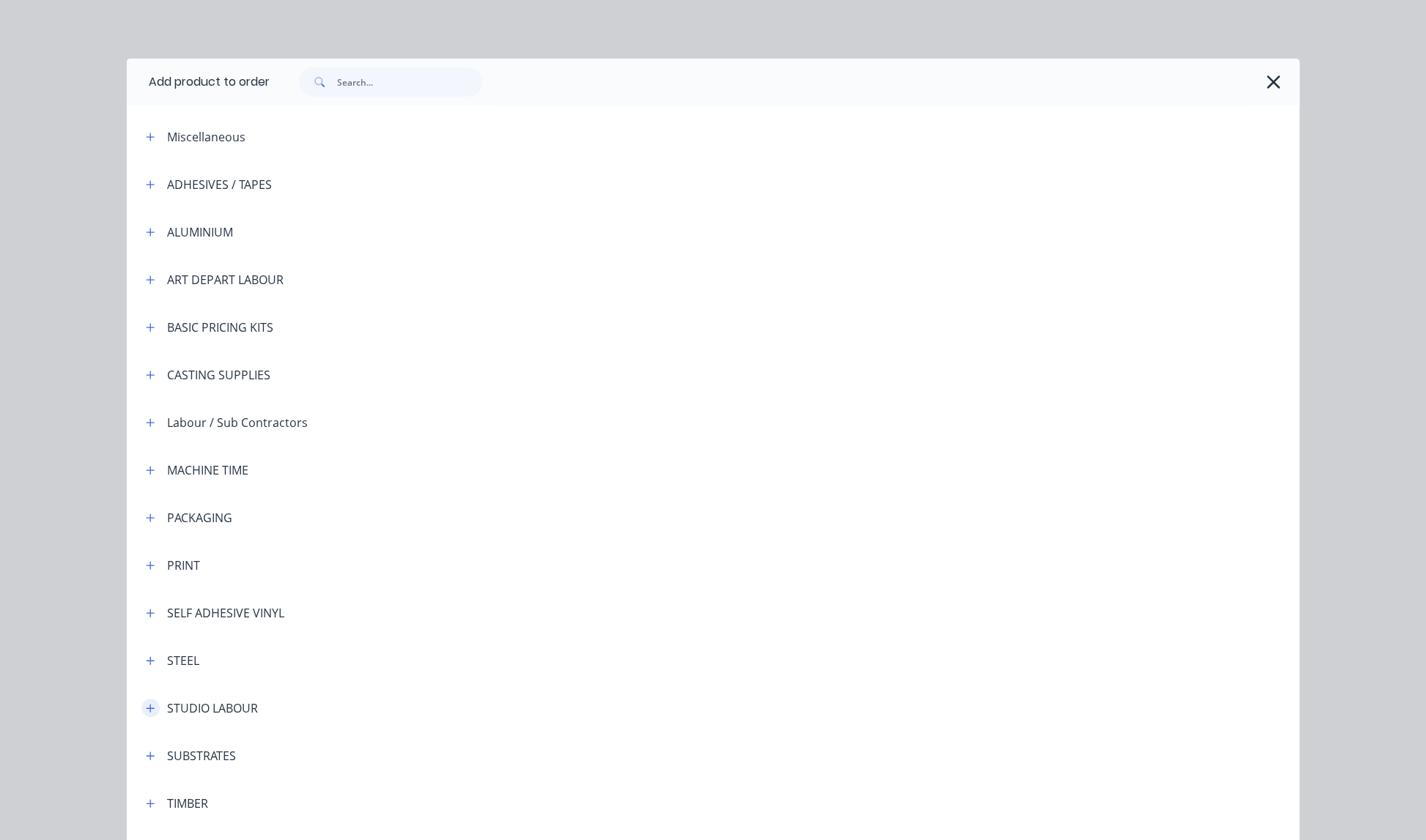
click at [152, 710] on icon "button" at bounding box center [150, 708] width 9 height 10
click at [366, 749] on span "STUDIO LABOUR - standard" at bounding box center [680, 750] width 825 height 16
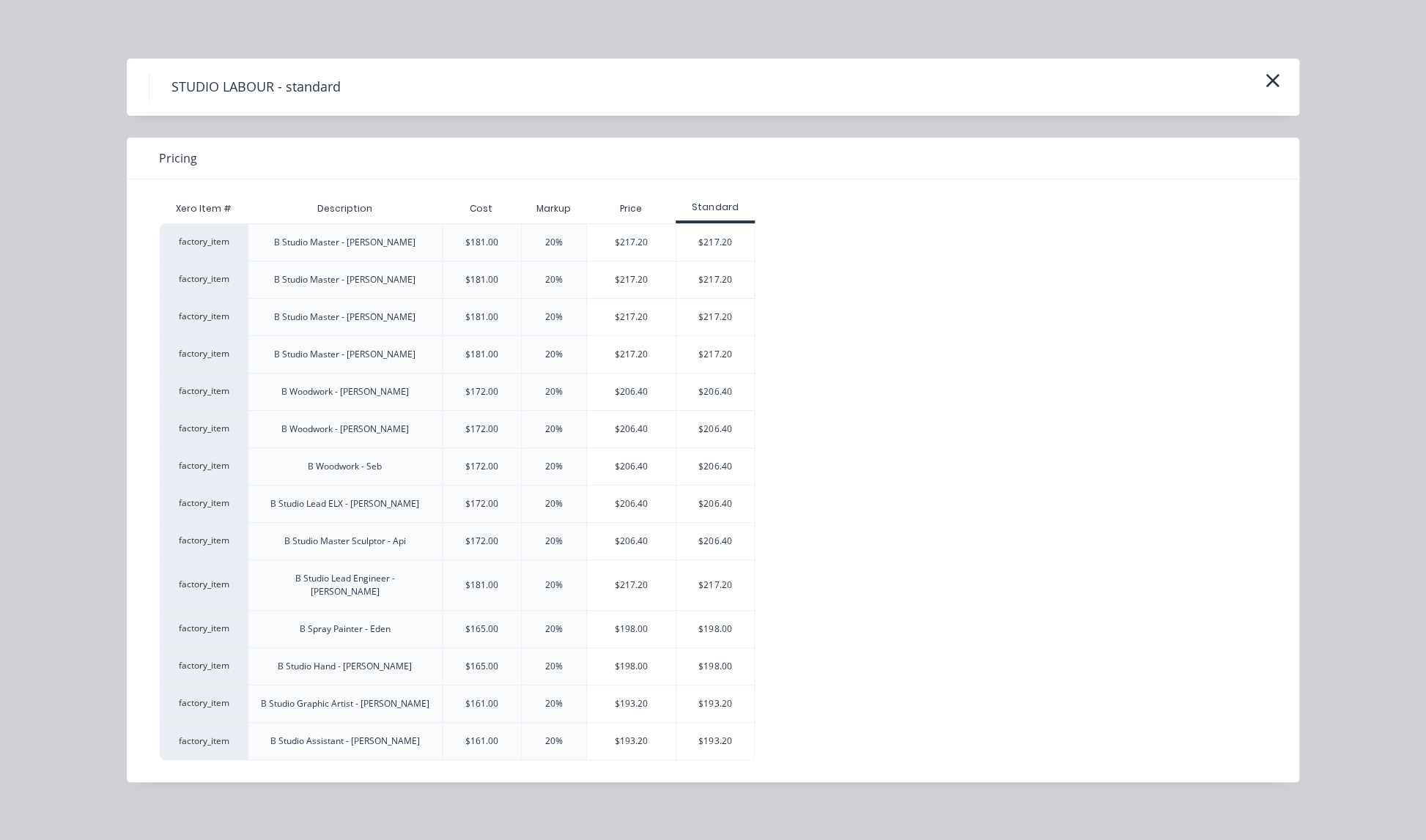
click at [715, 688] on div "$193.20" at bounding box center [716, 704] width 79 height 36
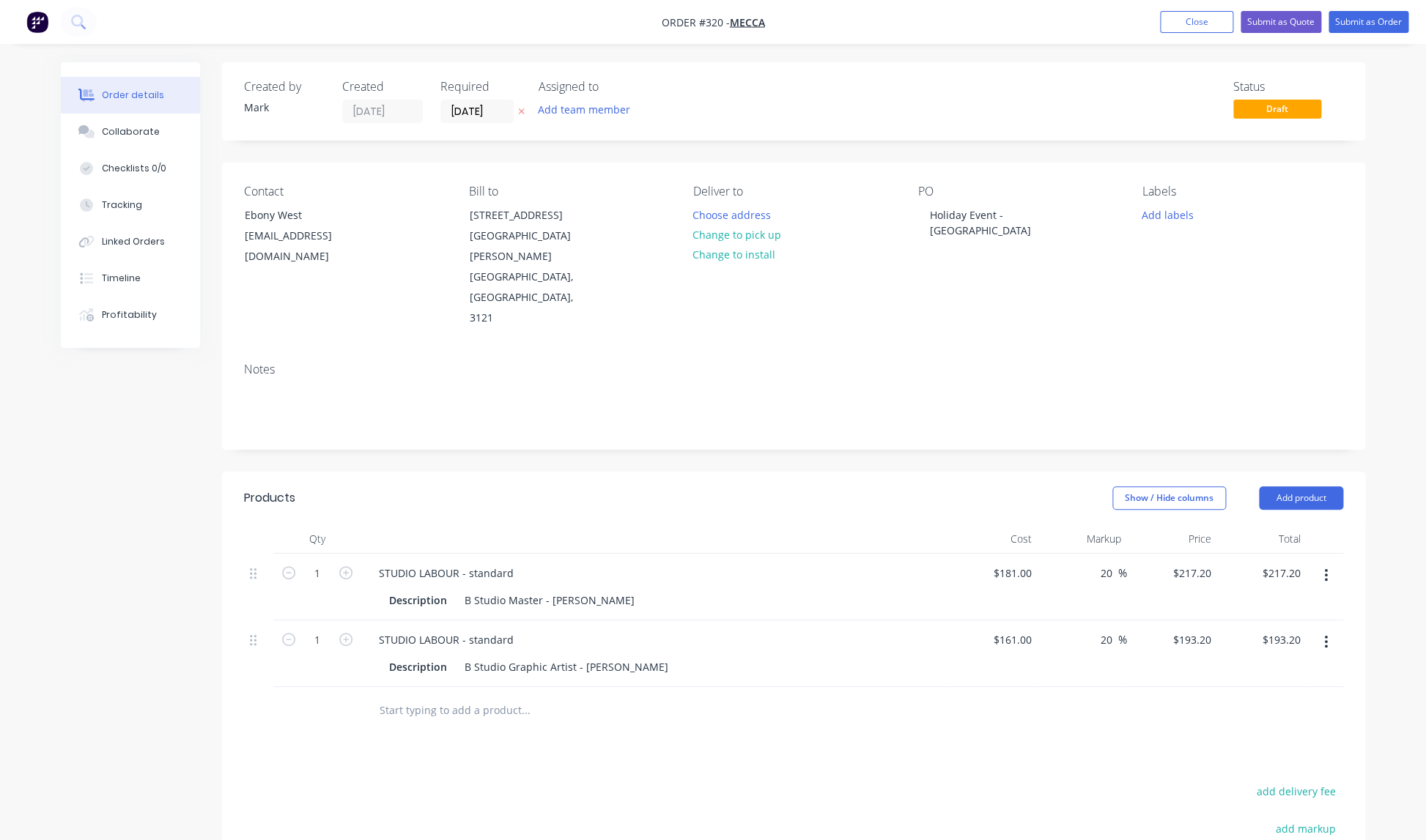
scroll to position [21, 0]
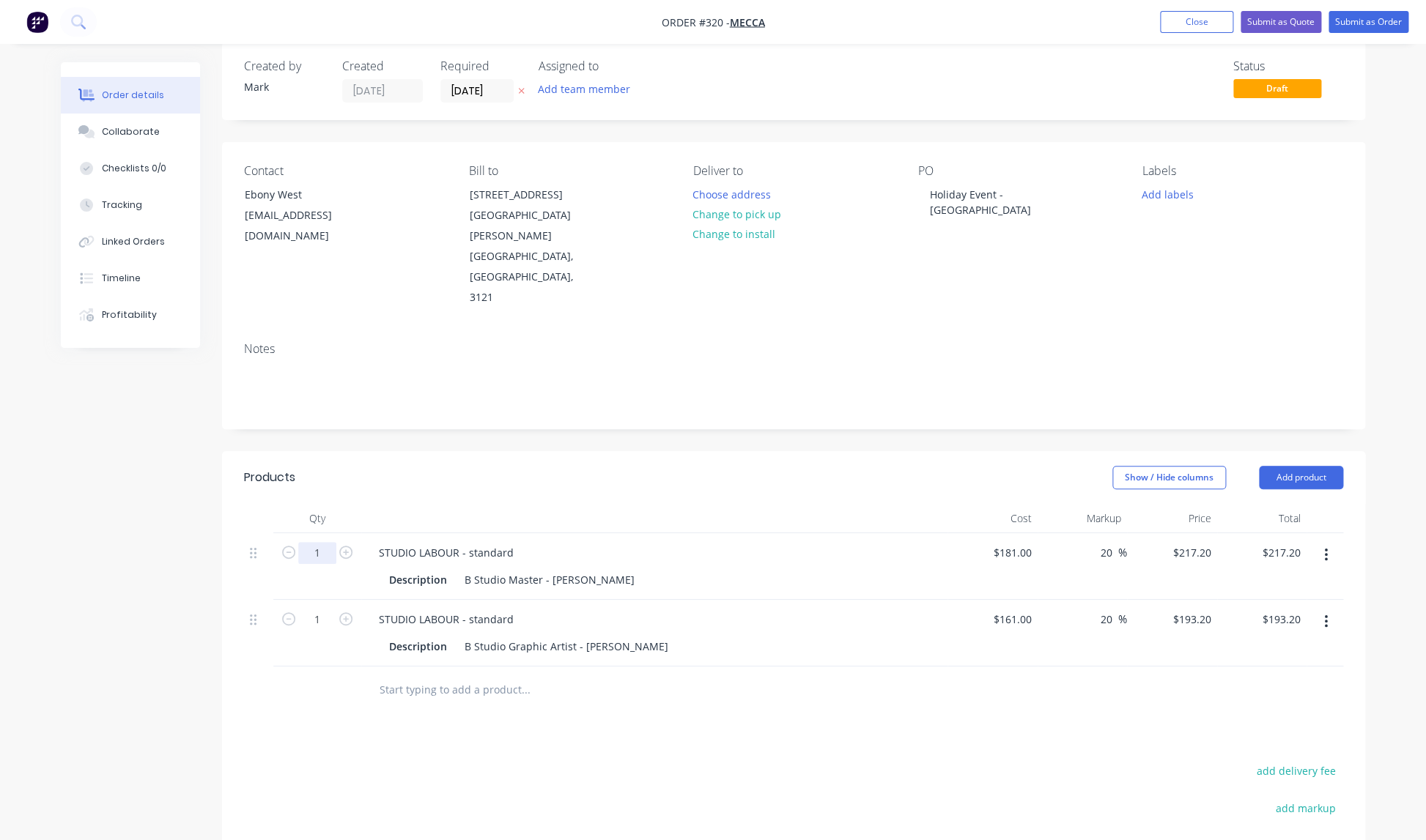
click at [324, 542] on input "1" at bounding box center [317, 552] width 38 height 22
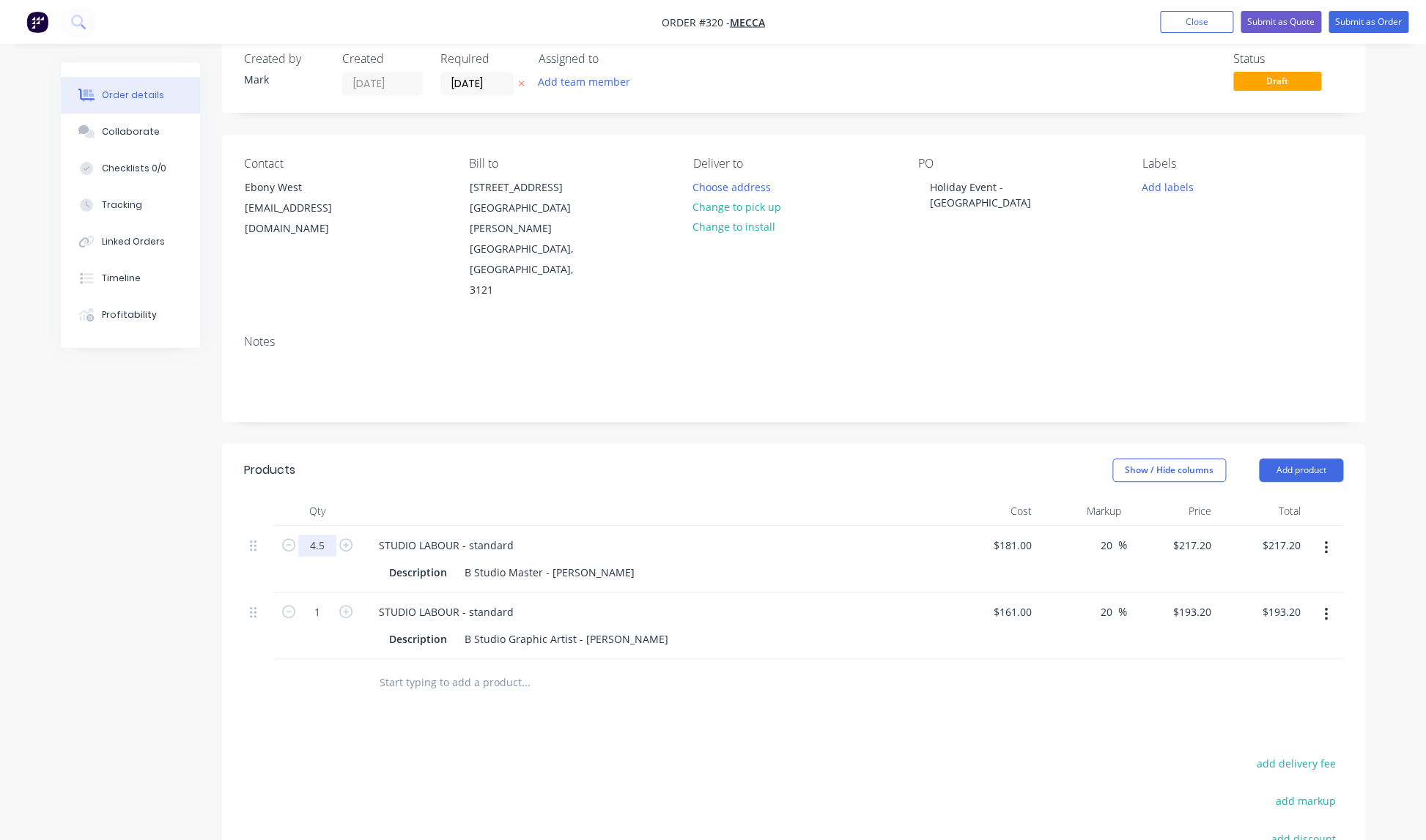
type input "4.5"
type input "$977.40"
click at [313, 659] on div at bounding box center [318, 682] width 88 height 48
click at [324, 600] on input "1" at bounding box center [317, 611] width 38 height 22
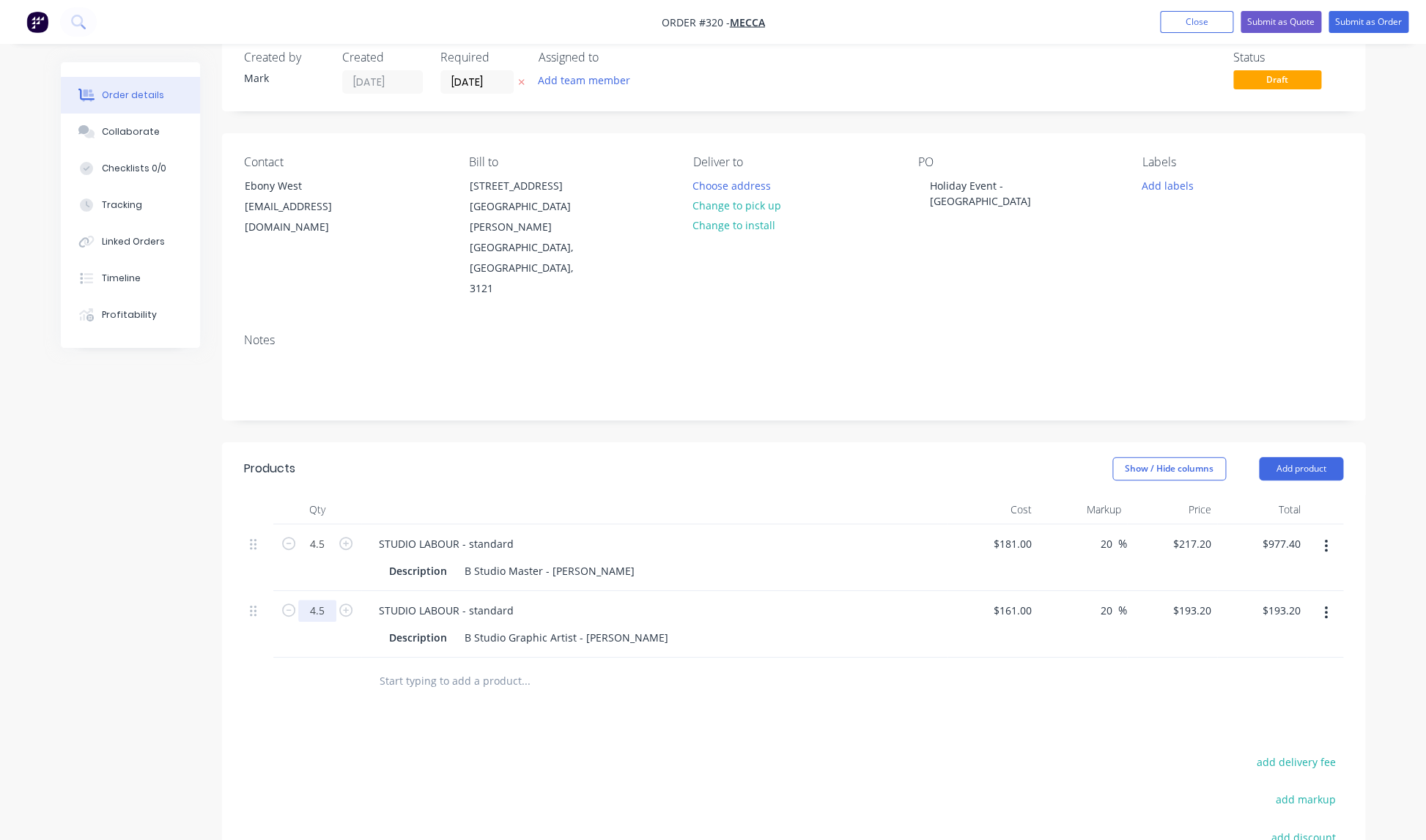
type input "4.5"
type input "$869.40"
click at [697, 658] on div "Products Show / Hide columns Add product Qty Cost Markup Price Total 4.5 STUDIO…" at bounding box center [794, 750] width 1144 height 615
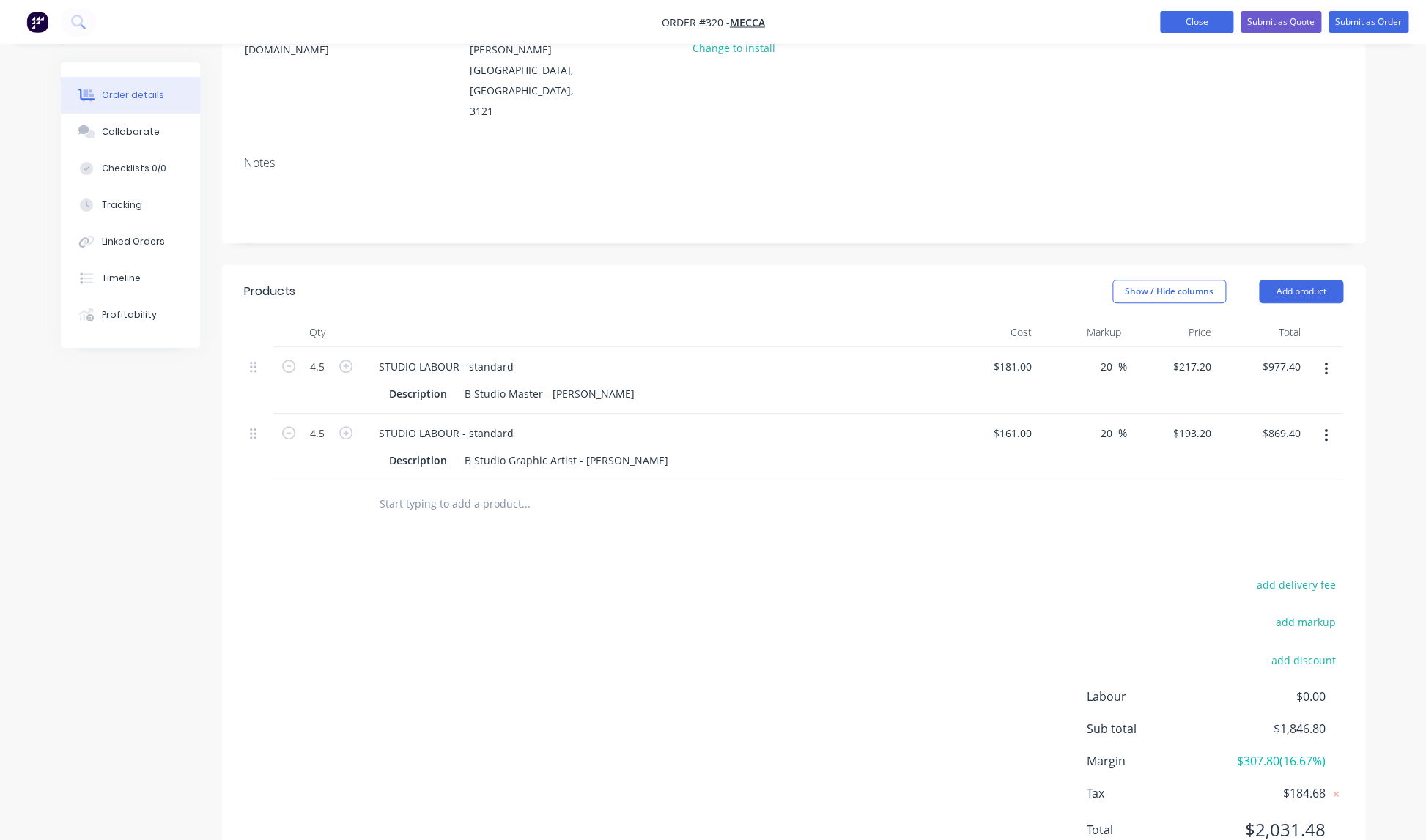
click at [1183, 19] on button "Close" at bounding box center [1196, 22] width 74 height 22
